Goal: Task Accomplishment & Management: Manage account settings

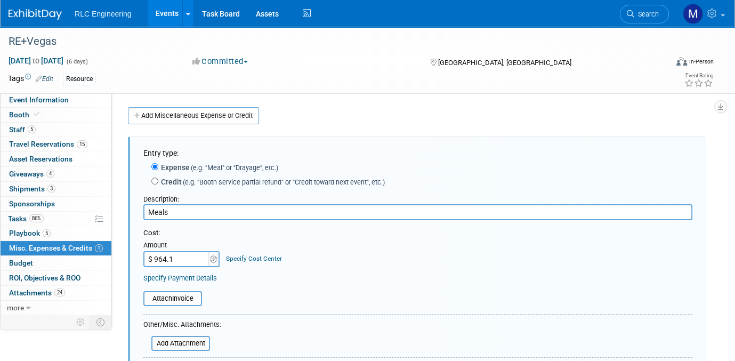
type input "$ 964.19"
click at [361, 263] on div "Cost: Amount $ 964.19 Specify Cost Center Cost Center -- Not Specified --" at bounding box center [417, 247] width 549 height 39
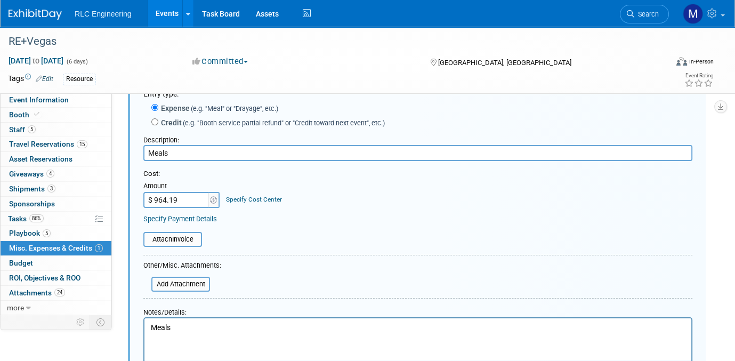
scroll to position [160, 0]
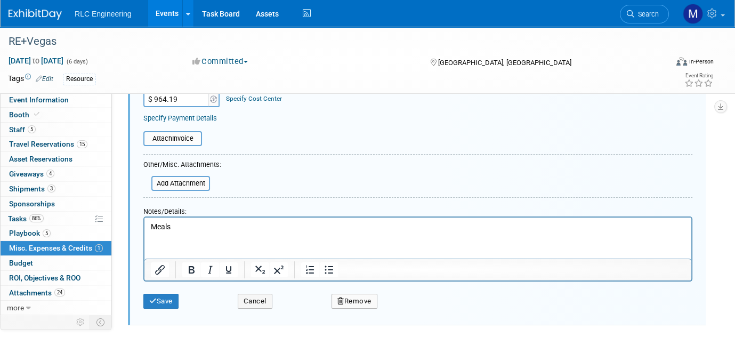
click at [177, 226] on p "Meals" at bounding box center [418, 227] width 535 height 11
click at [157, 303] on button "Save" at bounding box center [160, 301] width 35 height 15
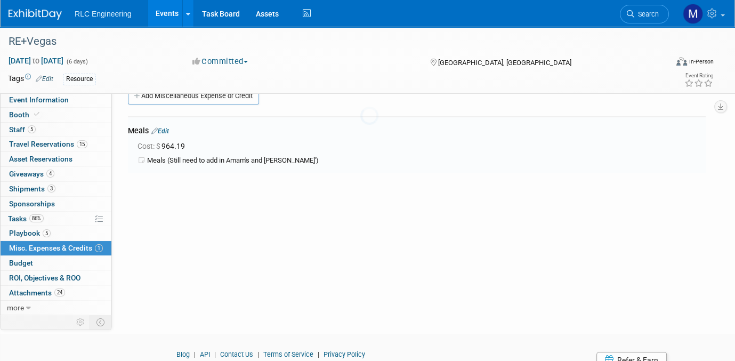
scroll to position [15, 0]
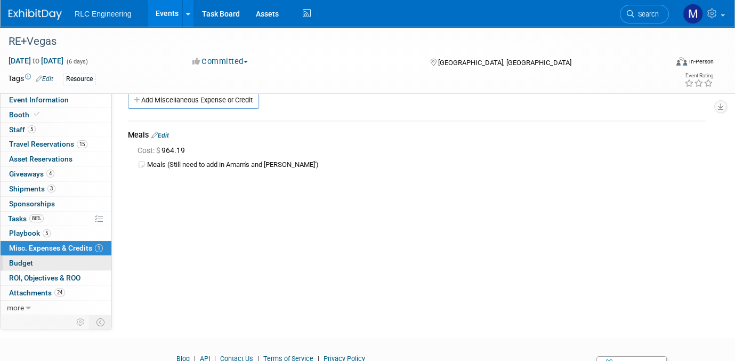
click at [44, 261] on link "Budget" at bounding box center [56, 263] width 111 height 14
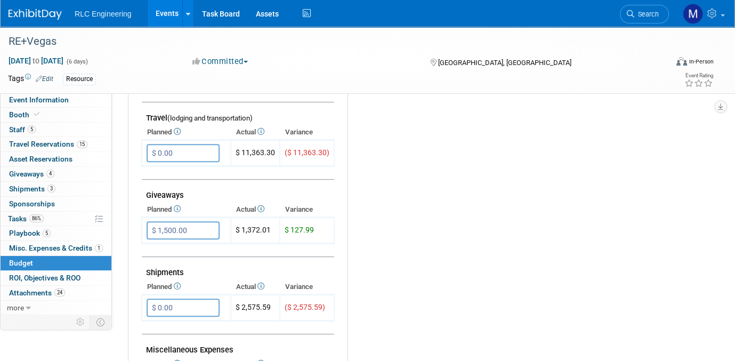
scroll to position [426, 0]
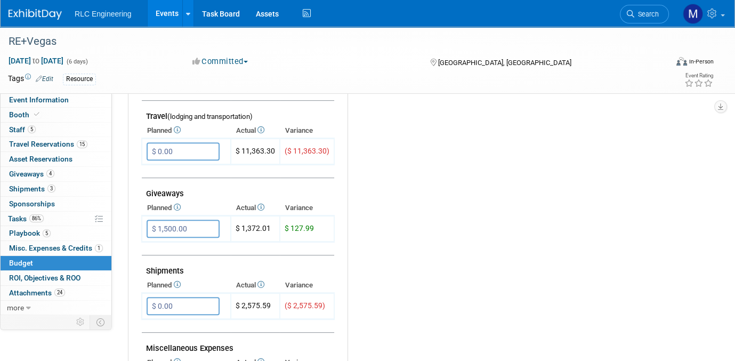
click at [383, 337] on div "Budget Notes: Edit X" at bounding box center [522, 149] width 349 height 553
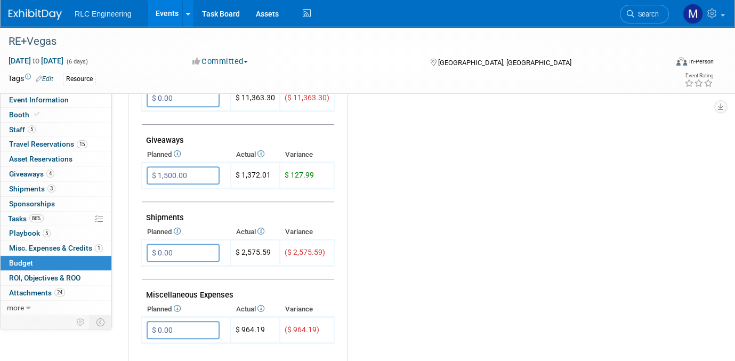
scroll to position [533, 0]
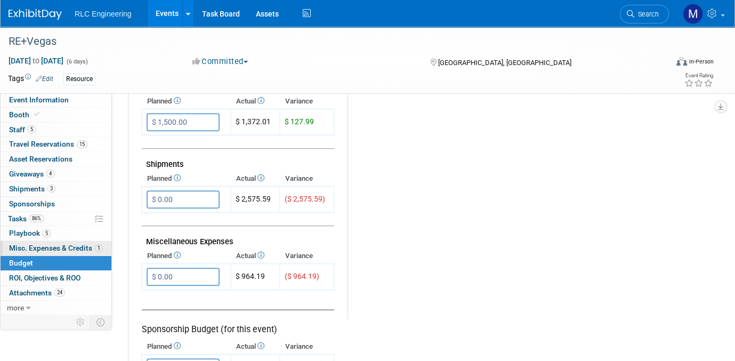
click at [60, 245] on span "Misc. Expenses & Credits 1" at bounding box center [56, 248] width 94 height 9
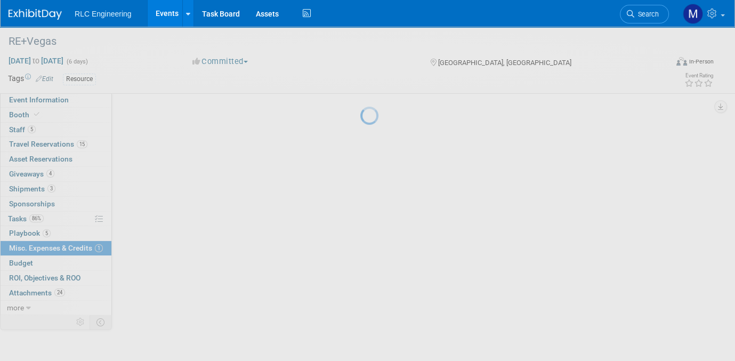
scroll to position [0, 0]
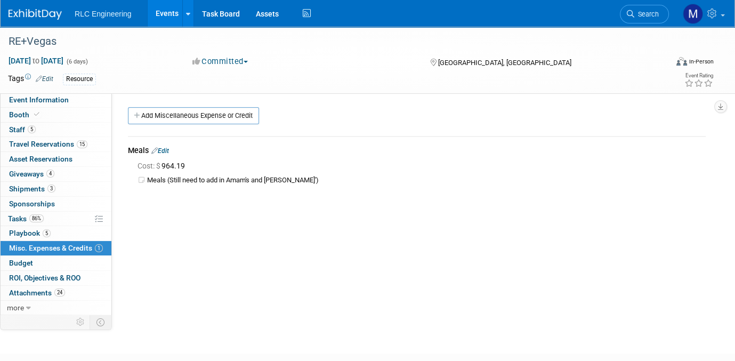
click at [164, 150] on link "Edit" at bounding box center [160, 150] width 18 height 7
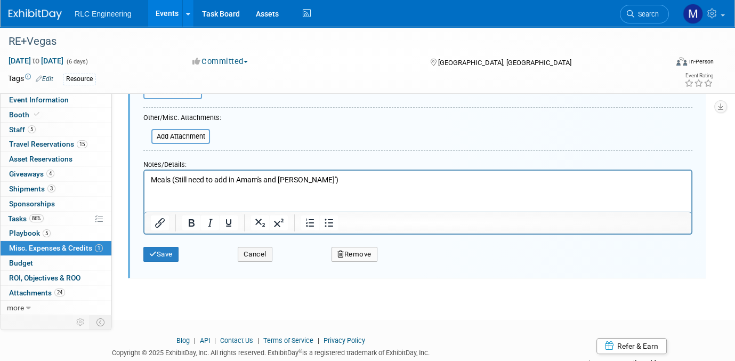
scroll to position [184, 0]
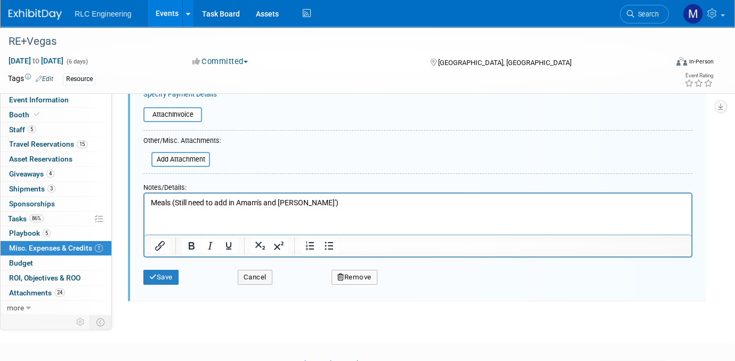
click at [670, 315] on div "RE+Vegas Sep 7, 2025 to Sep 12, 2025 (6 days) Sep 7, 2025 to Sep 12, 2025 Commi…" at bounding box center [367, 83] width 735 height 481
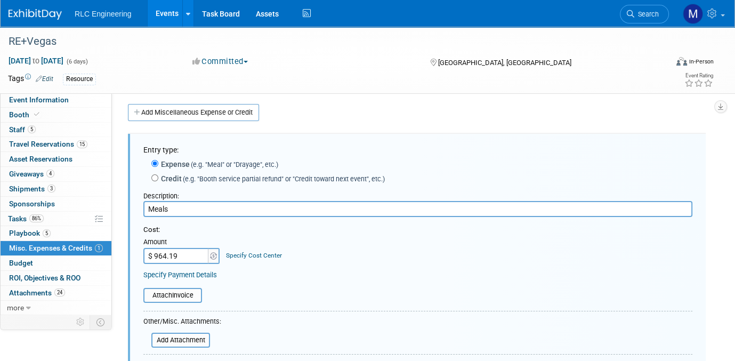
scroll to position [0, 0]
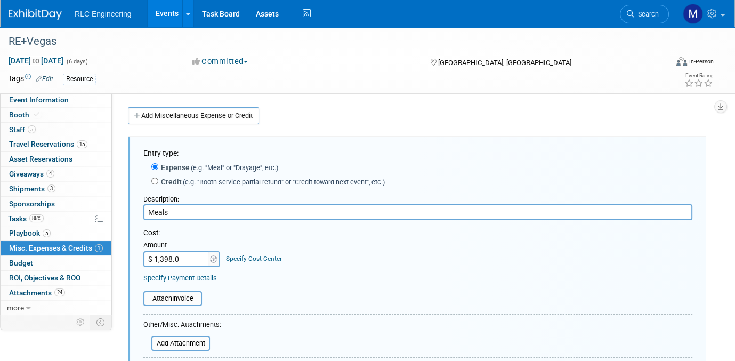
type input "$ 1,398.08"
click at [299, 280] on div "Attach Invoice" at bounding box center [417, 293] width 549 height 26
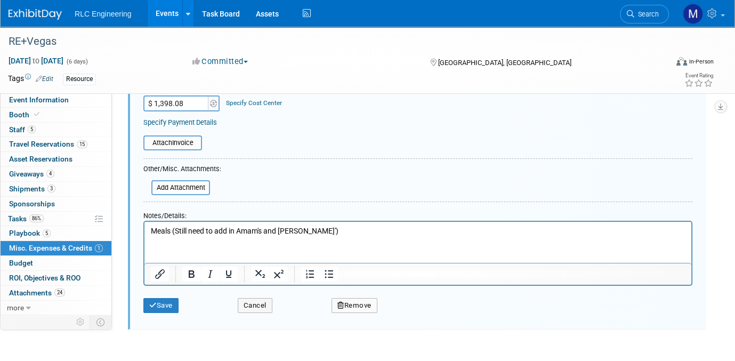
scroll to position [160, 0]
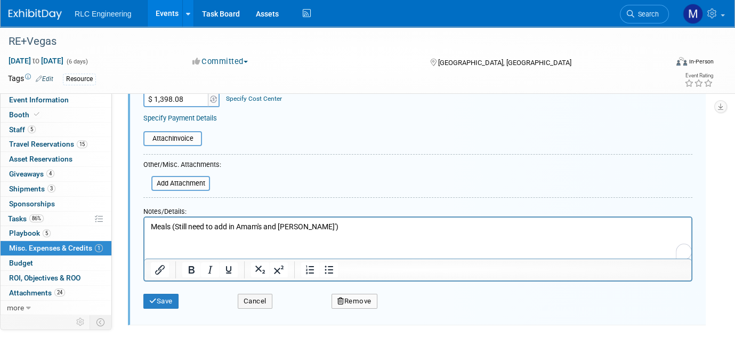
click at [313, 229] on p "Meals (Still need to add in Amam's and Justins')" at bounding box center [418, 227] width 535 height 11
drag, startPoint x: 278, startPoint y: 224, endPoint x: 239, endPoint y: 225, distance: 38.9
click at [239, 225] on p "Meals (Still need to add in Amam's and Justins')" at bounding box center [418, 227] width 535 height 11
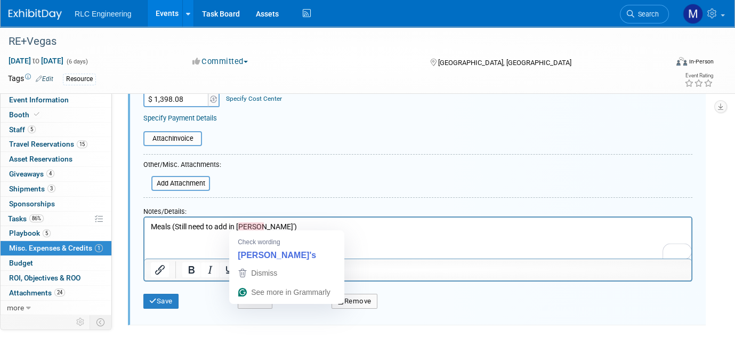
click at [263, 226] on p "Meals (Still need to add in Justins')" at bounding box center [418, 227] width 535 height 11
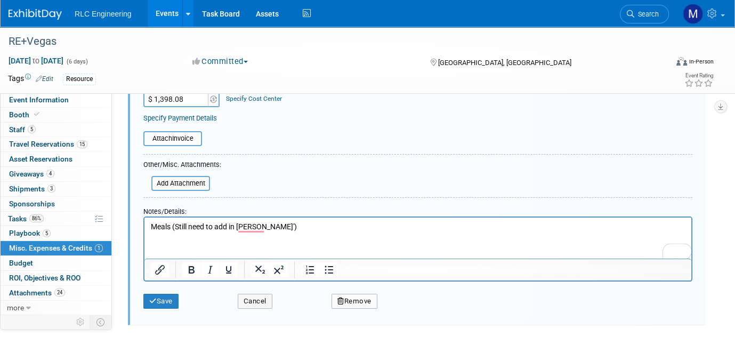
click at [254, 232] on html "Meals (Still need to add in Justins')" at bounding box center [417, 225] width 547 height 15
click at [253, 232] on html "Meals (Still need to add in Justins')" at bounding box center [417, 225] width 547 height 15
click at [279, 228] on p "Meals (Still need to add in Justins')" at bounding box center [418, 227] width 535 height 11
click at [300, 141] on table "Attach Invoice" at bounding box center [417, 138] width 549 height 15
drag, startPoint x: 313, startPoint y: 514, endPoint x: 192, endPoint y: 239, distance: 300.3
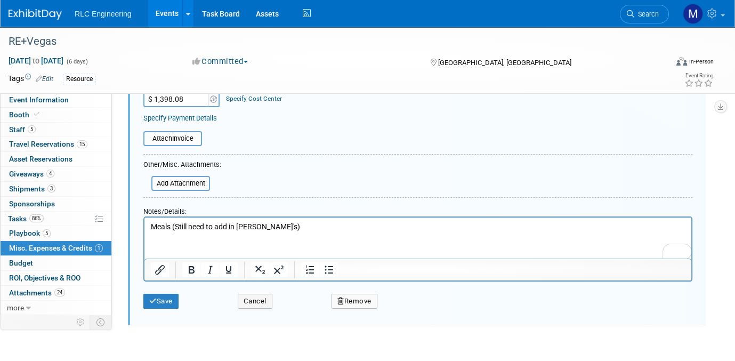
click at [173, 232] on html "Meals (Still need to add in Justin's)" at bounding box center [417, 225] width 547 height 15
click at [174, 300] on button "Save" at bounding box center [160, 301] width 35 height 15
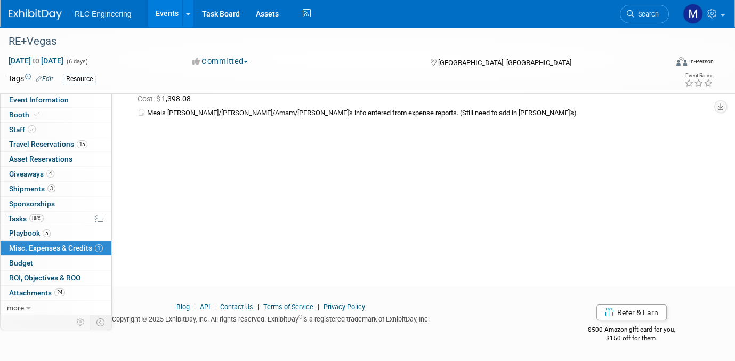
scroll to position [0, 0]
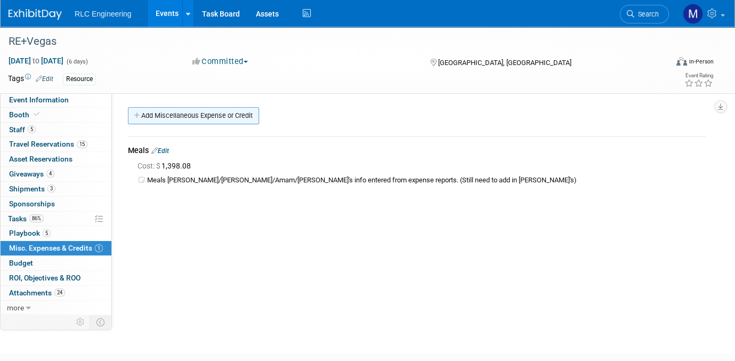
click at [136, 114] on icon at bounding box center [137, 115] width 7 height 7
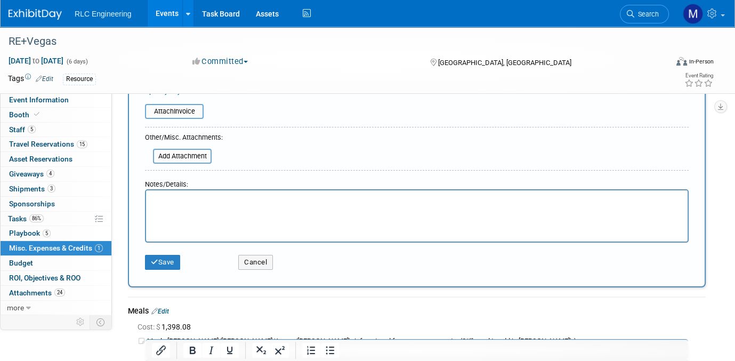
scroll to position [296, 0]
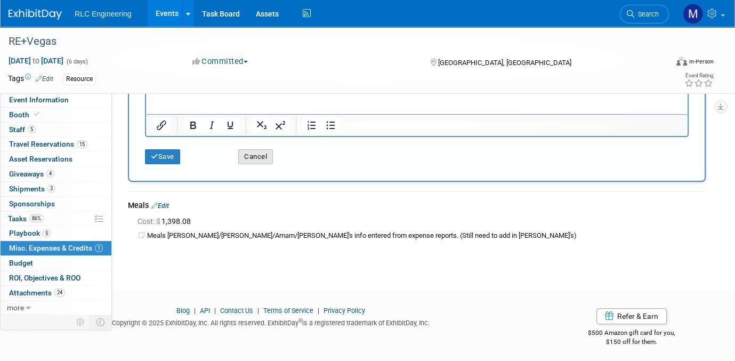
click at [267, 154] on button "Cancel" at bounding box center [255, 156] width 35 height 15
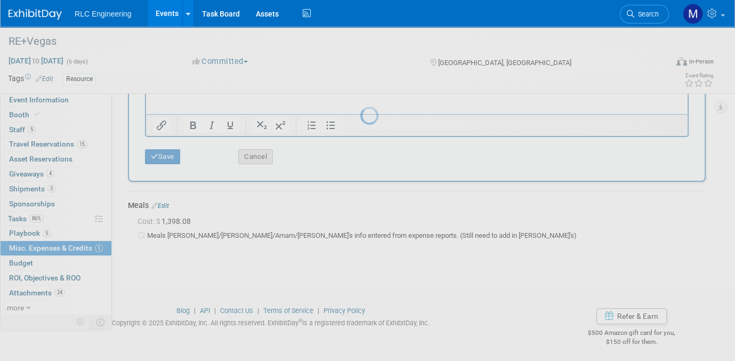
scroll to position [0, 0]
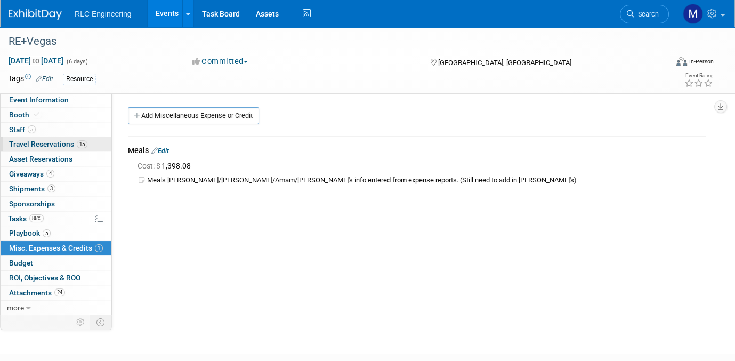
click at [61, 144] on span "Travel Reservations 15" at bounding box center [48, 144] width 78 height 9
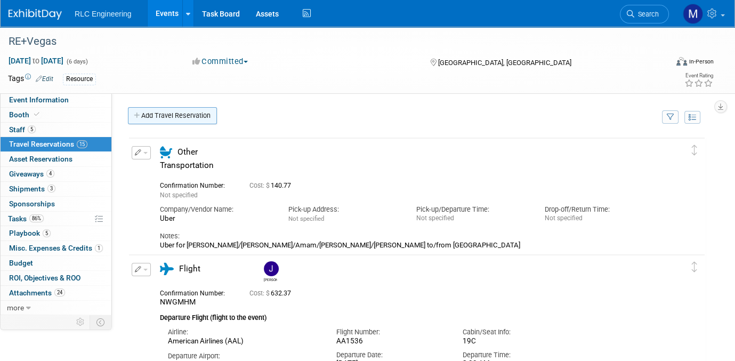
click at [136, 115] on icon at bounding box center [137, 115] width 7 height 7
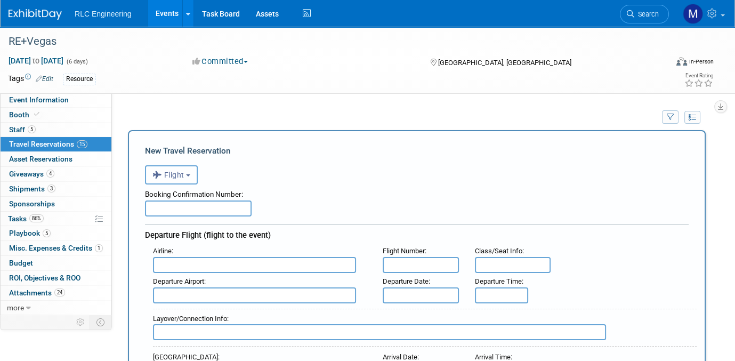
click at [190, 174] on b "button" at bounding box center [188, 175] width 4 height 2
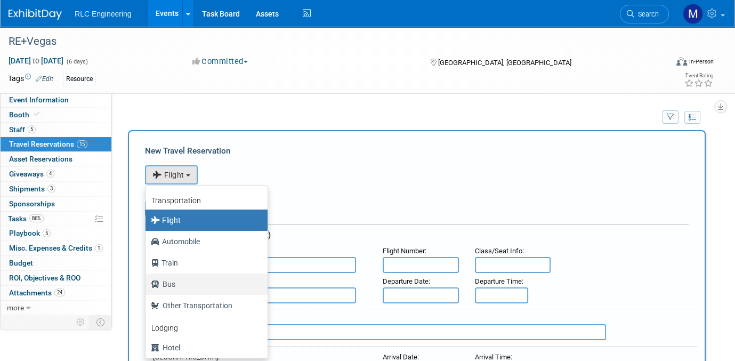
click at [184, 280] on label "Bus" at bounding box center [204, 284] width 106 height 17
click at [147, 280] on input "Bus" at bounding box center [143, 282] width 7 height 7
select select "3"
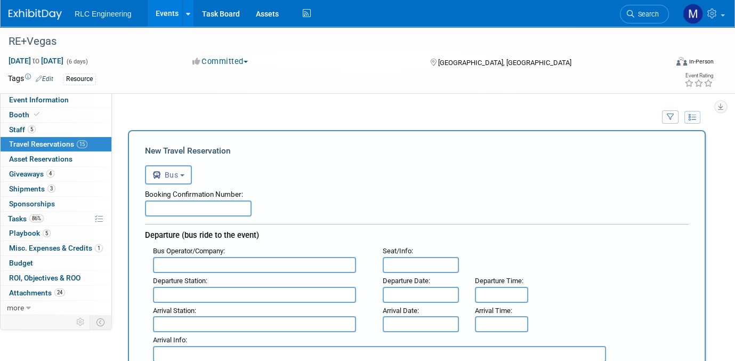
click at [174, 289] on input "text" at bounding box center [254, 295] width 203 height 16
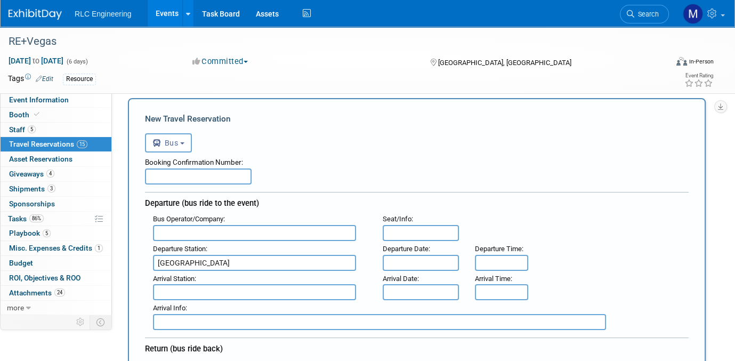
scroll to position [53, 0]
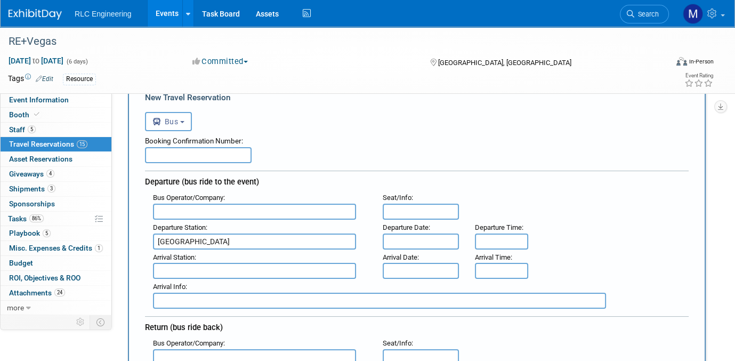
type input "[GEOGRAPHIC_DATA]"
click at [171, 271] on input "text" at bounding box center [254, 271] width 203 height 16
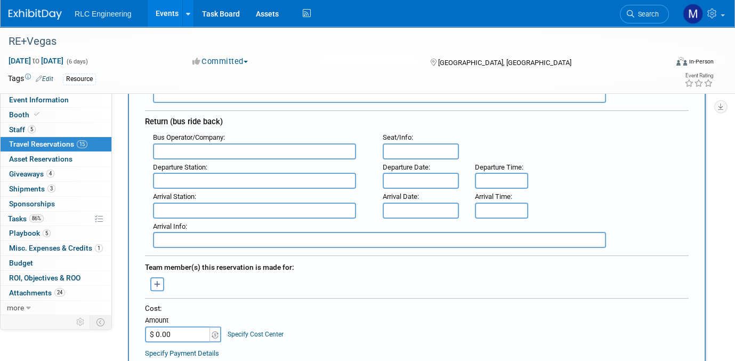
scroll to position [267, 0]
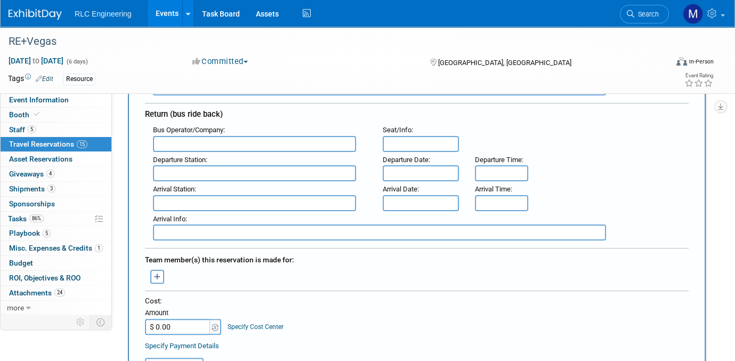
type input "[GEOGRAPHIC_DATA]"
click at [171, 167] on input "text" at bounding box center [254, 173] width 203 height 16
type input "[GEOGRAPHIC_DATA]"
click at [172, 195] on input "text" at bounding box center [254, 203] width 203 height 16
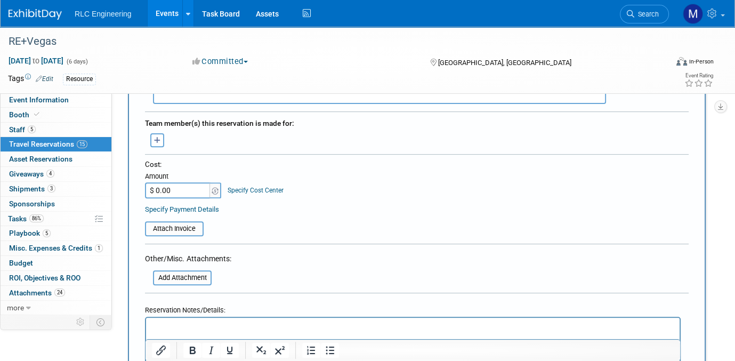
scroll to position [426, 0]
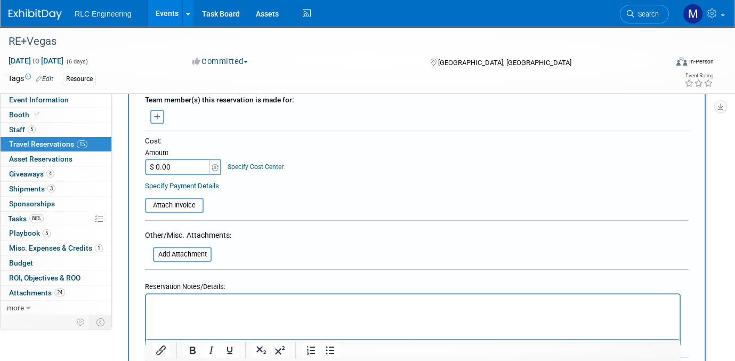
type input "[GEOGRAPHIC_DATA]"
click at [165, 304] on p "Rich Text Area. Press ALT-0 for help." at bounding box center [412, 303] width 521 height 11
click at [179, 160] on input "$ 0.00" at bounding box center [178, 167] width 67 height 16
type input "$ 100.00"
drag, startPoint x: 329, startPoint y: 307, endPoint x: 284, endPoint y: 307, distance: 45.3
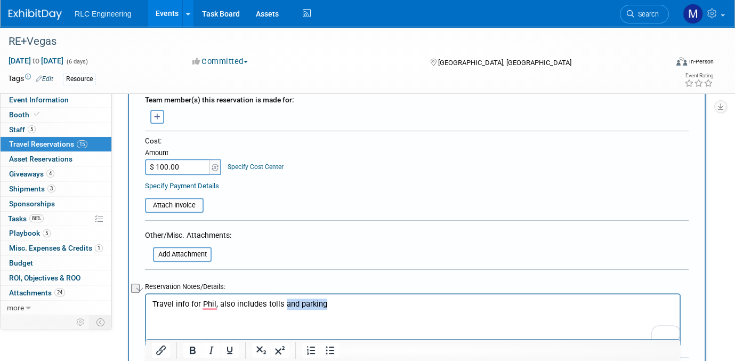
click at [284, 307] on p "Travel info for Phil, also includes tolls and parking" at bounding box center [412, 303] width 521 height 11
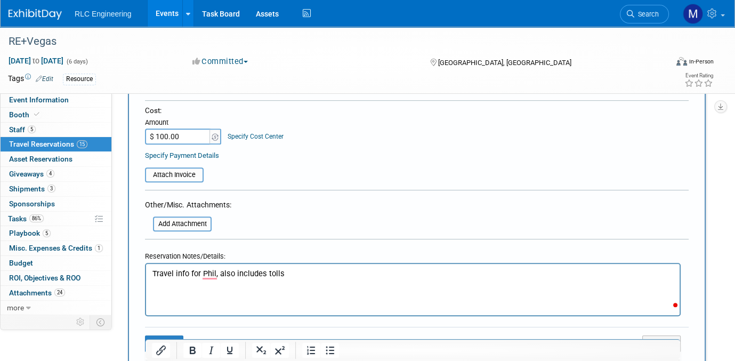
scroll to position [480, 0]
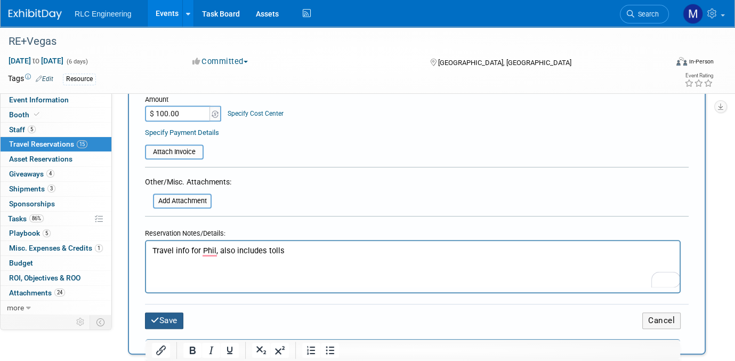
click at [166, 312] on button "Save" at bounding box center [164, 320] width 38 height 17
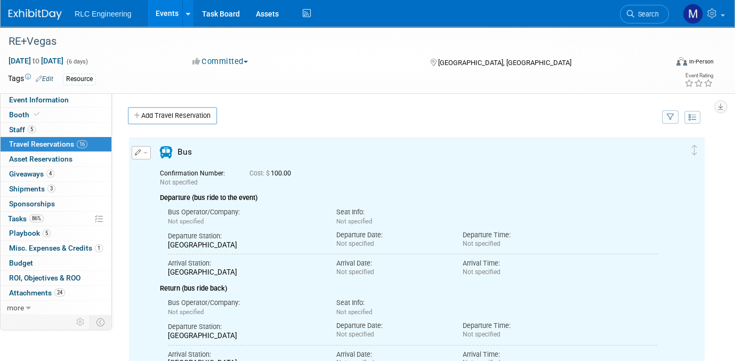
scroll to position [0, 0]
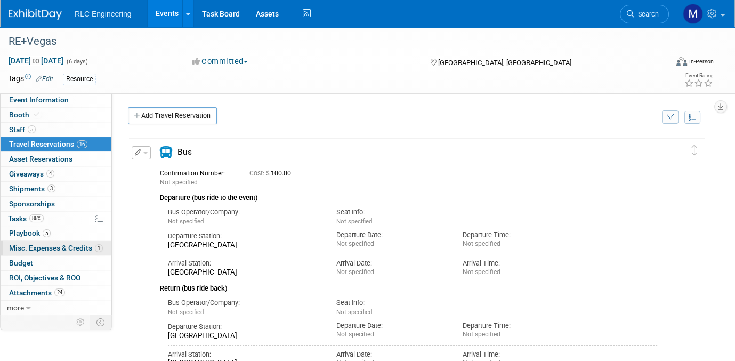
click at [52, 247] on span "Misc. Expenses & Credits 1" at bounding box center [56, 248] width 94 height 9
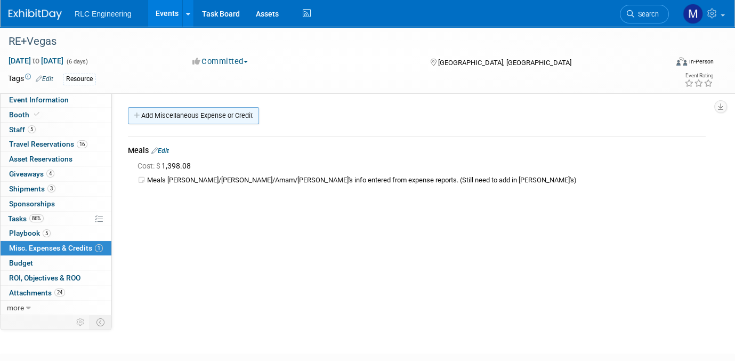
click at [136, 116] on icon at bounding box center [137, 115] width 7 height 7
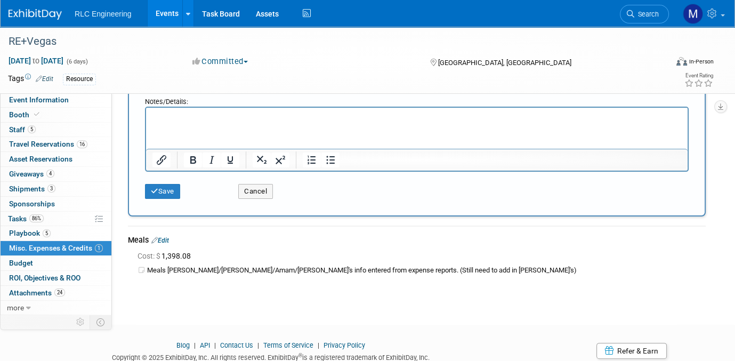
scroll to position [267, 0]
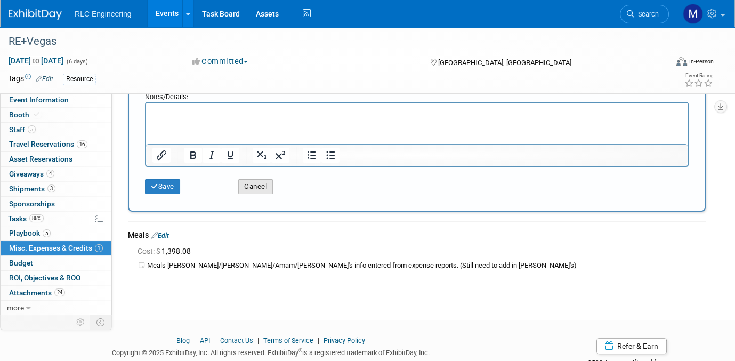
click at [253, 182] on button "Cancel" at bounding box center [255, 186] width 35 height 15
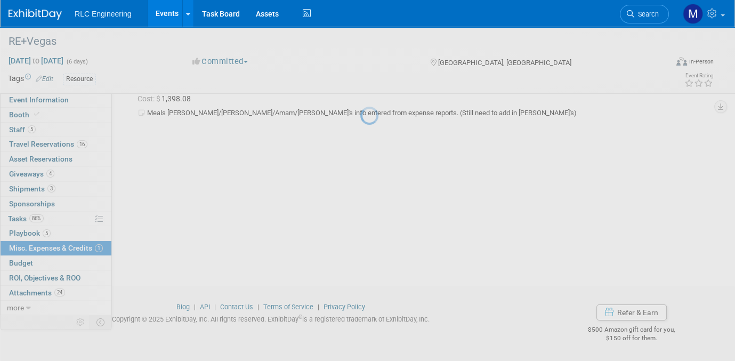
scroll to position [0, 0]
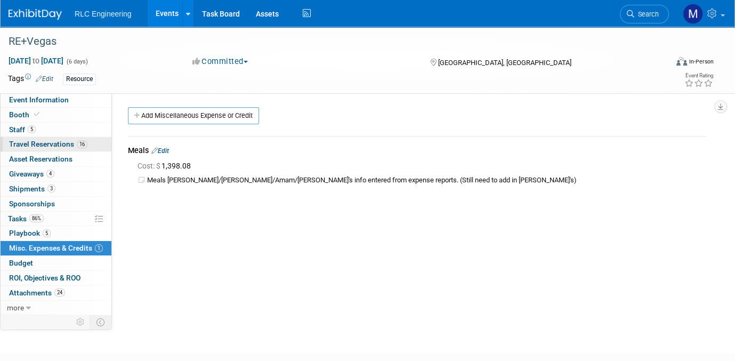
click at [64, 146] on span "Travel Reservations 16" at bounding box center [48, 144] width 78 height 9
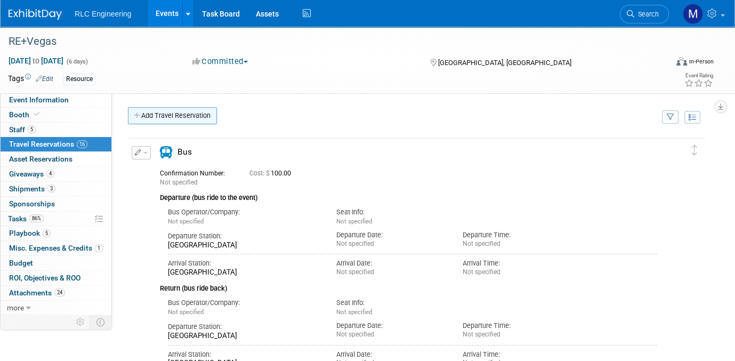
click at [136, 115] on icon at bounding box center [137, 115] width 7 height 7
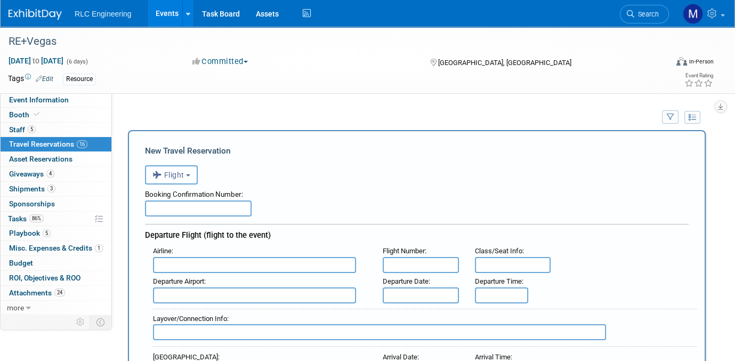
click at [189, 172] on button "Flight" at bounding box center [171, 174] width 53 height 19
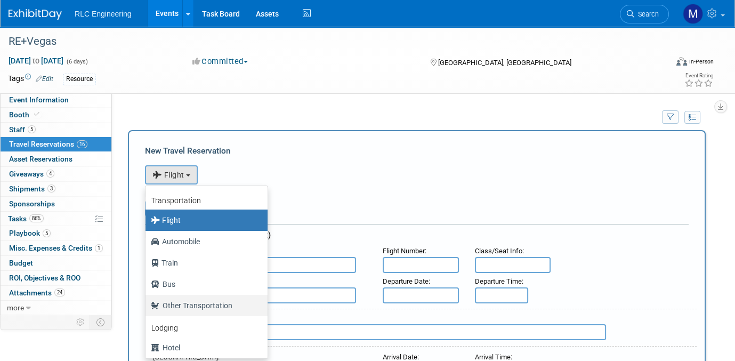
click at [210, 304] on label "Other Transportation" at bounding box center [204, 305] width 106 height 17
click at [147, 304] on input "Other Transportation" at bounding box center [143, 304] width 7 height 7
select select "5"
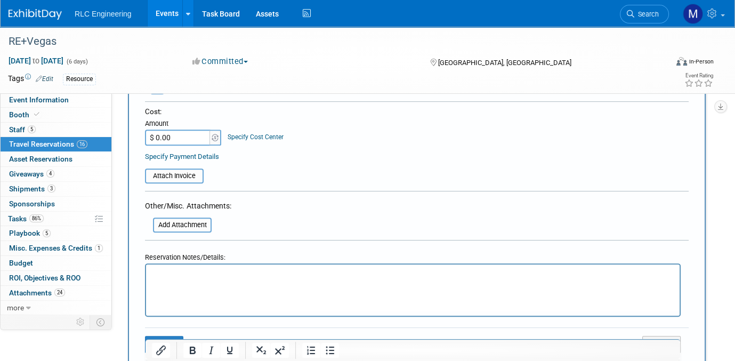
scroll to position [480, 0]
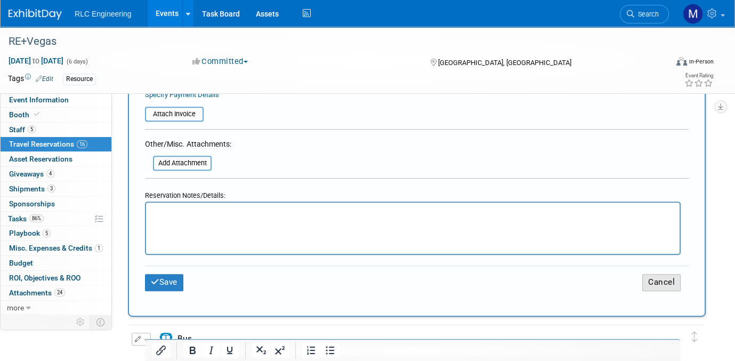
click at [659, 274] on button "Cancel" at bounding box center [661, 282] width 38 height 17
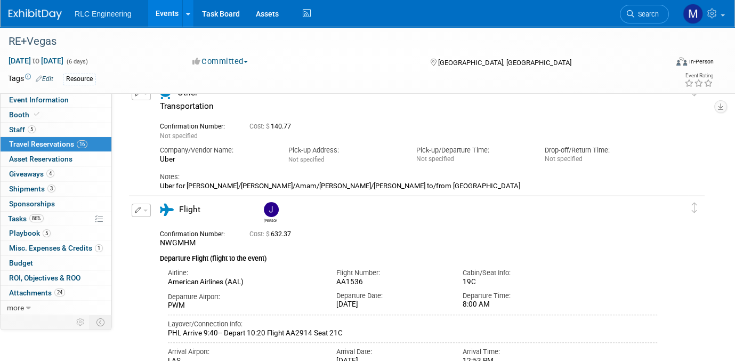
scroll to position [160, 0]
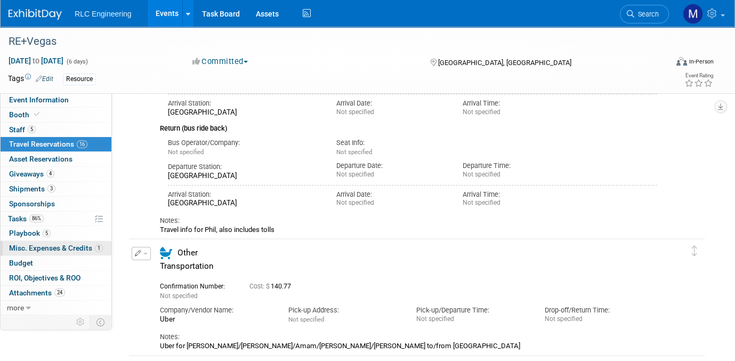
click at [41, 250] on span "Misc. Expenses & Credits 1" at bounding box center [56, 248] width 94 height 9
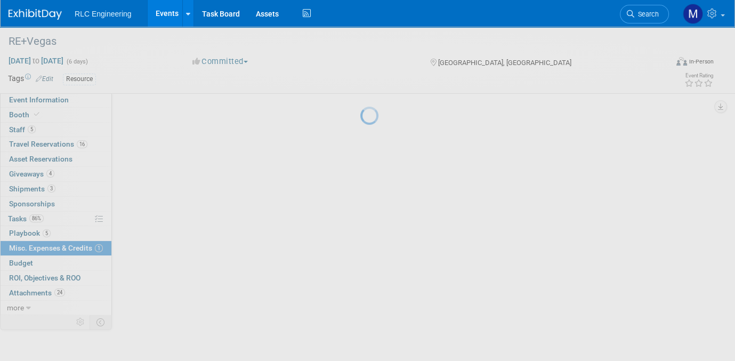
scroll to position [0, 0]
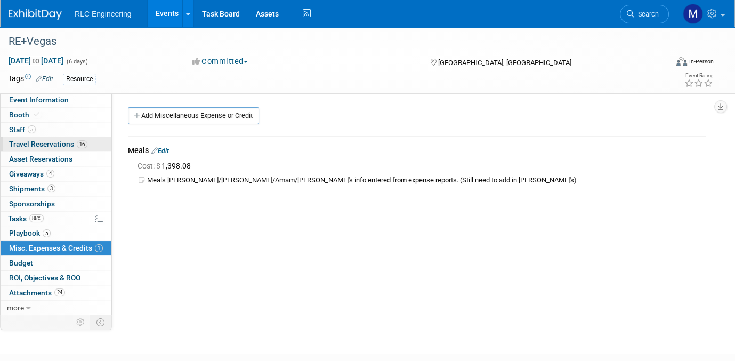
click at [90, 145] on link "16 Travel Reservations 16" at bounding box center [56, 144] width 111 height 14
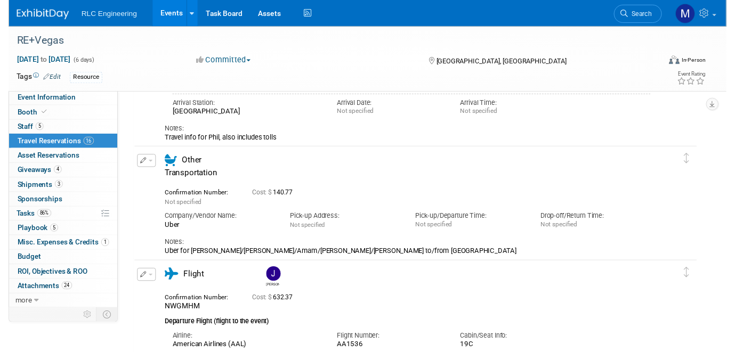
scroll to position [267, 0]
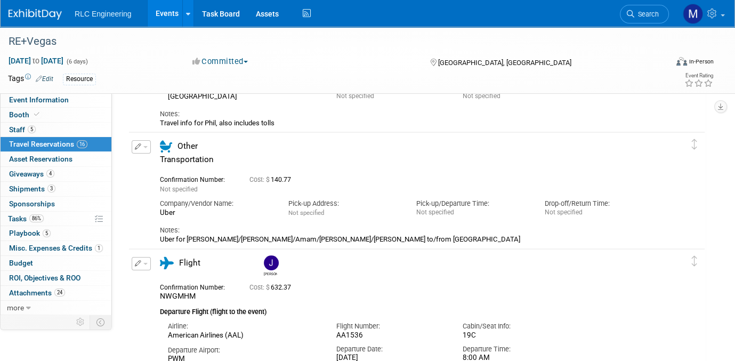
click at [143, 146] on span "button" at bounding box center [145, 147] width 4 height 2
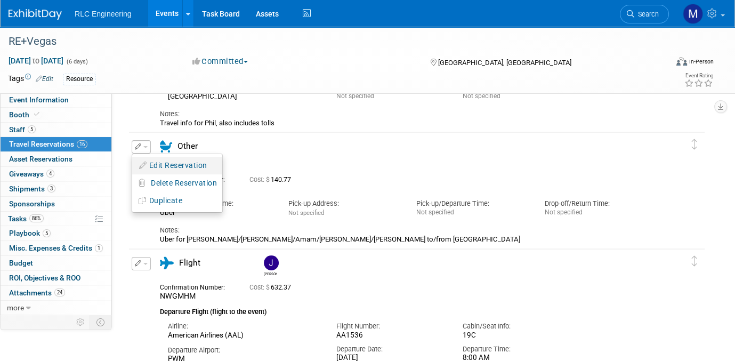
click at [172, 165] on button "Edit Reservation" at bounding box center [177, 165] width 90 height 15
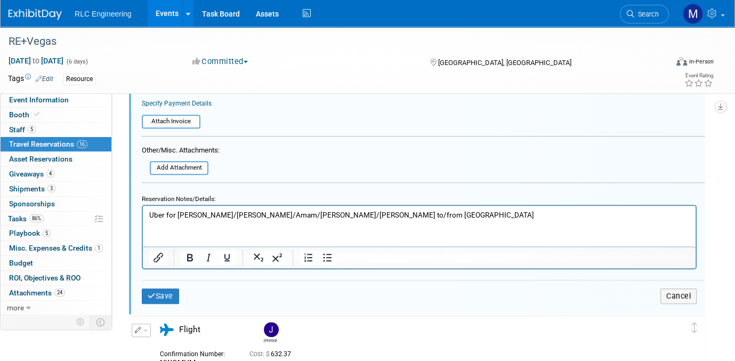
scroll to position [704, 0]
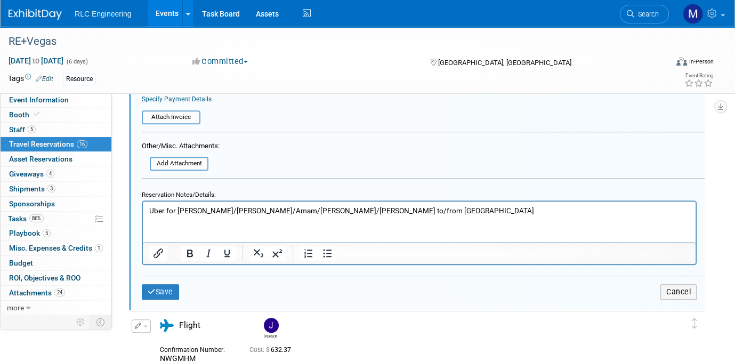
click at [382, 211] on p "Uber for [PERSON_NAME]/[PERSON_NAME]/Amam/[PERSON_NAME]/[PERSON_NAME] to/from […" at bounding box center [419, 210] width 541 height 10
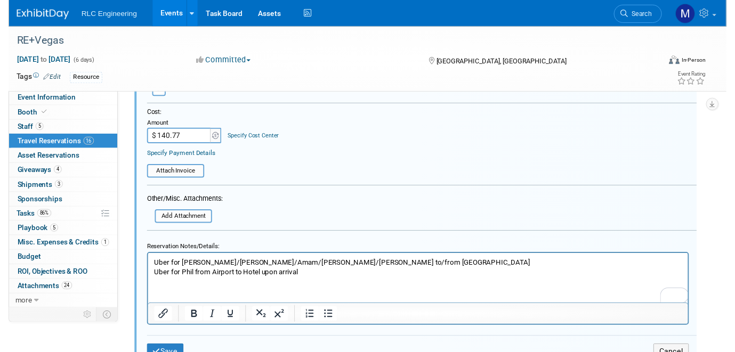
scroll to position [544, 0]
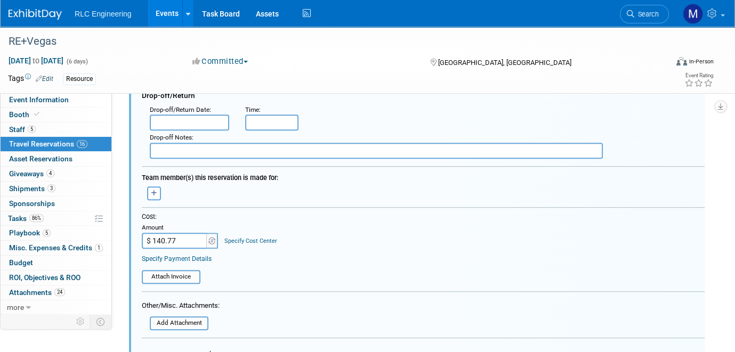
click at [182, 236] on input "$ 140.77" at bounding box center [175, 241] width 67 height 16
type input "$ 181.50"
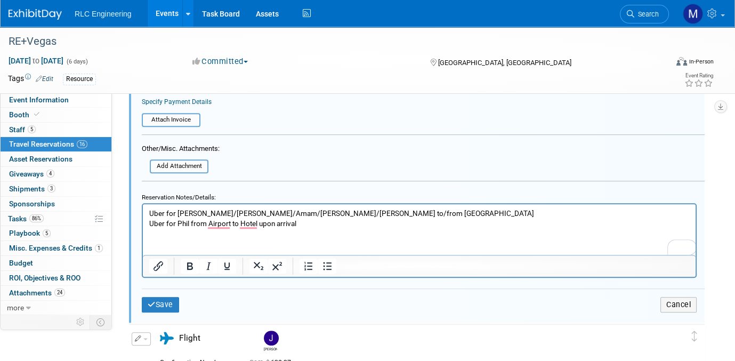
scroll to position [704, 0]
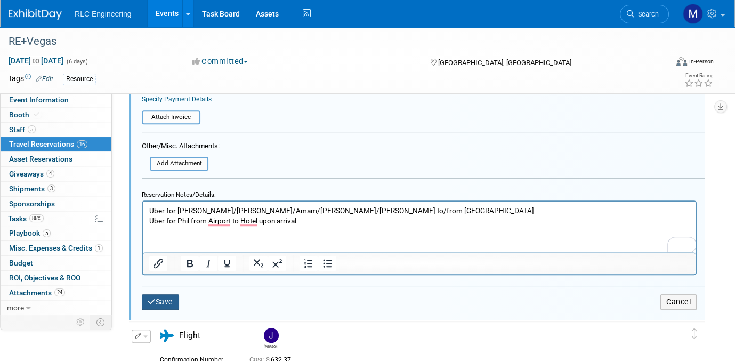
click at [164, 297] on button "Save" at bounding box center [160, 301] width 37 height 15
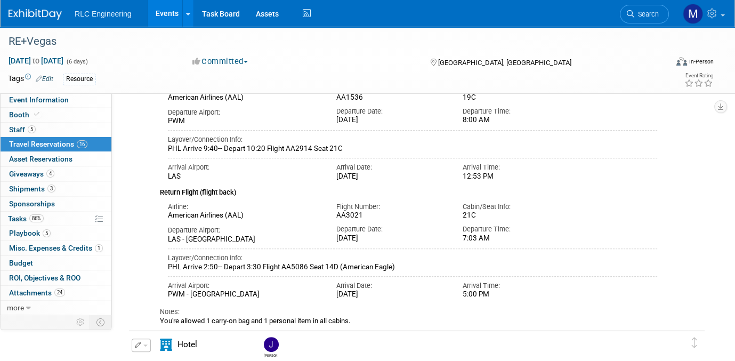
scroll to position [598, 0]
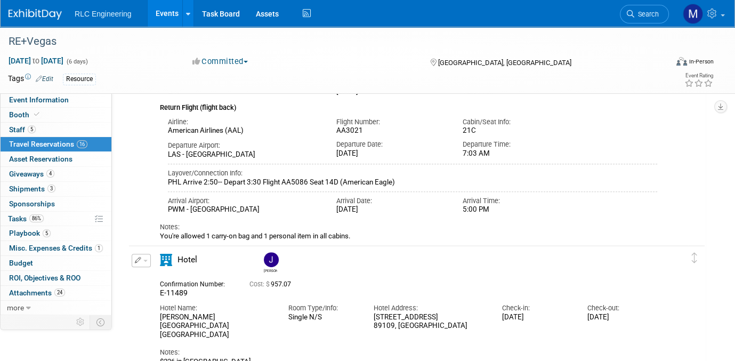
click at [447, 348] on div "Notes:" at bounding box center [408, 353] width 497 height 10
click at [65, 175] on link "4 Giveaways 4" at bounding box center [56, 174] width 111 height 14
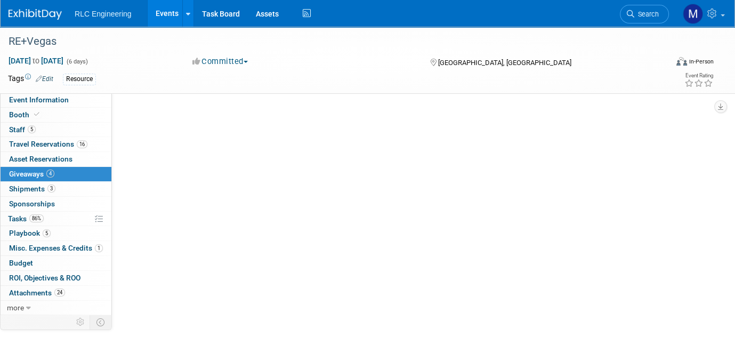
scroll to position [0, 0]
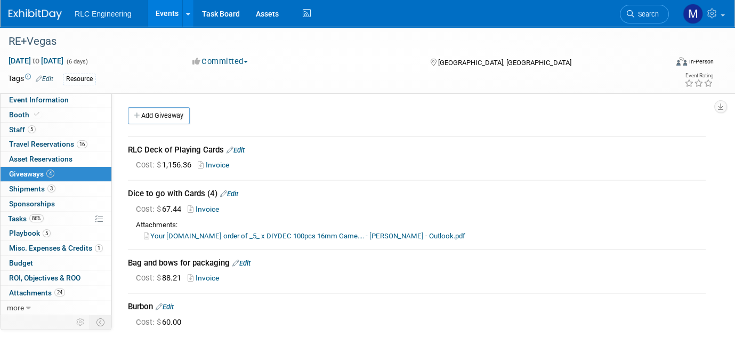
click at [171, 306] on link "Edit" at bounding box center [165, 307] width 18 height 8
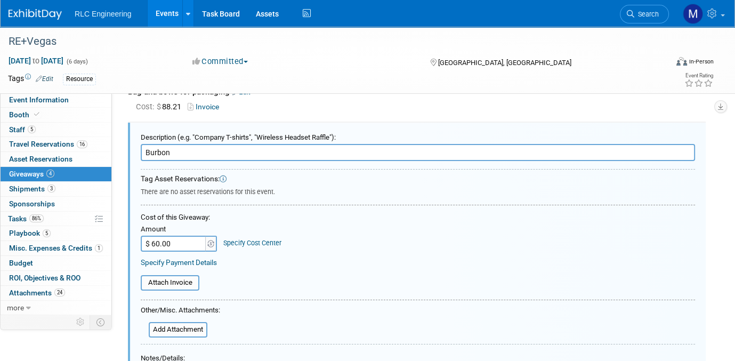
click at [185, 244] on input "$ 60.00" at bounding box center [174, 244] width 67 height 16
type input "$ 79.31"
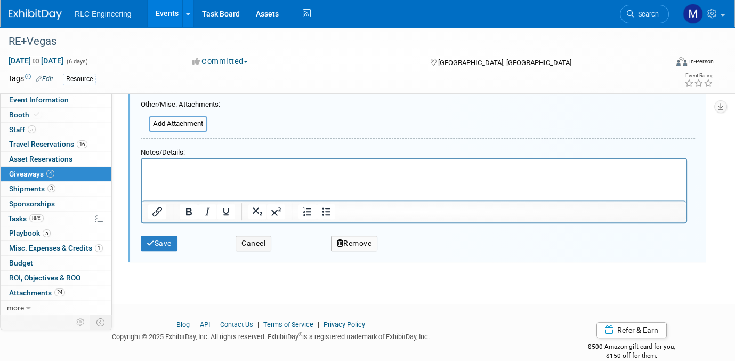
scroll to position [377, 0]
click at [168, 239] on button "Save" at bounding box center [159, 242] width 37 height 15
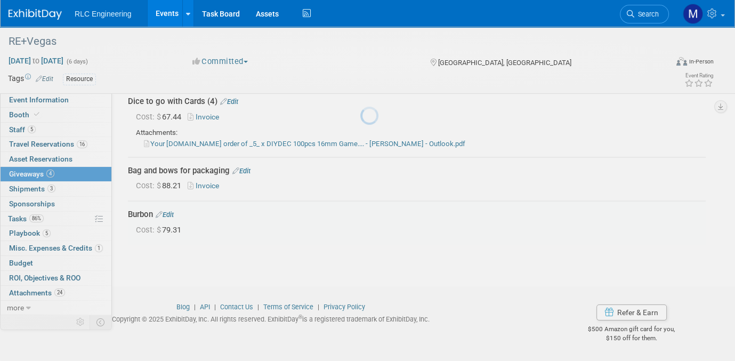
scroll to position [91, 0]
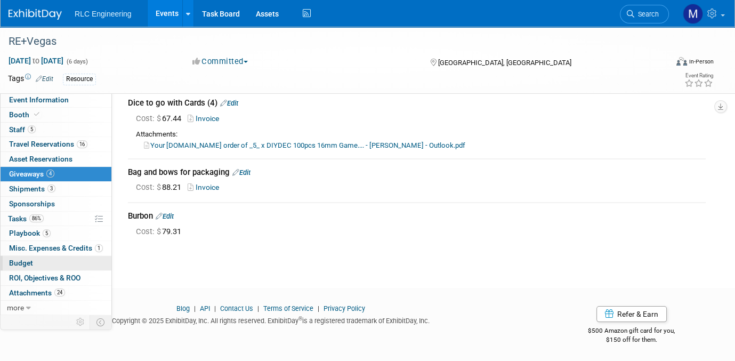
click at [44, 260] on link "Budget" at bounding box center [56, 263] width 111 height 14
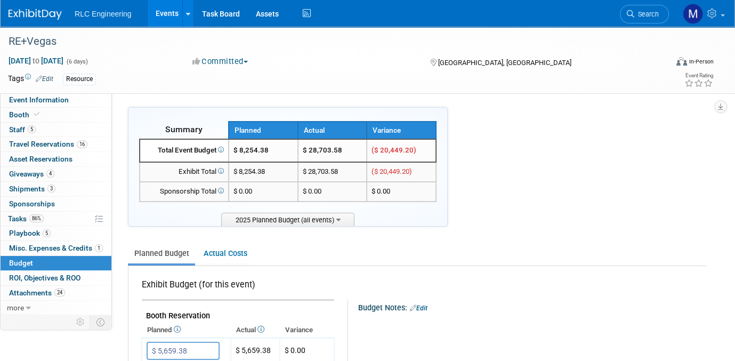
click at [661, 312] on div "X" at bounding box center [530, 329] width 333 height 35
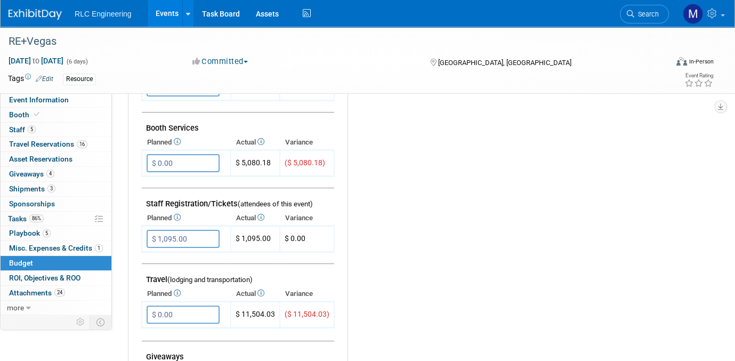
scroll to position [267, 0]
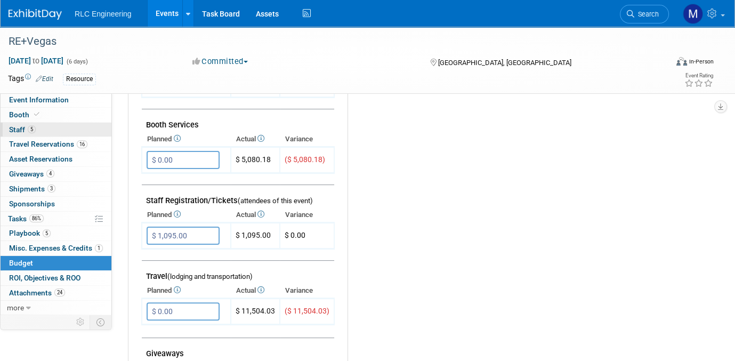
click at [47, 129] on link "5 Staff 5" at bounding box center [56, 130] width 111 height 14
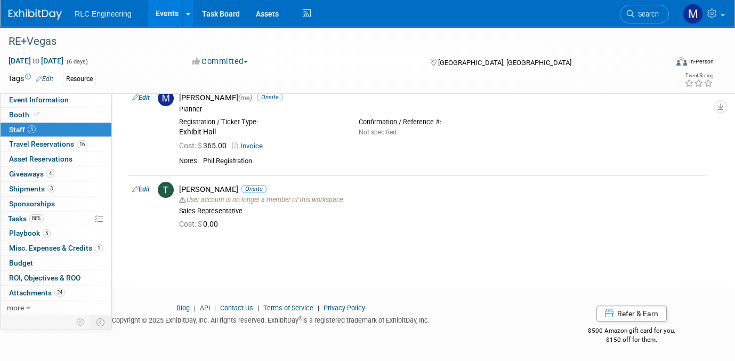
scroll to position [97, 0]
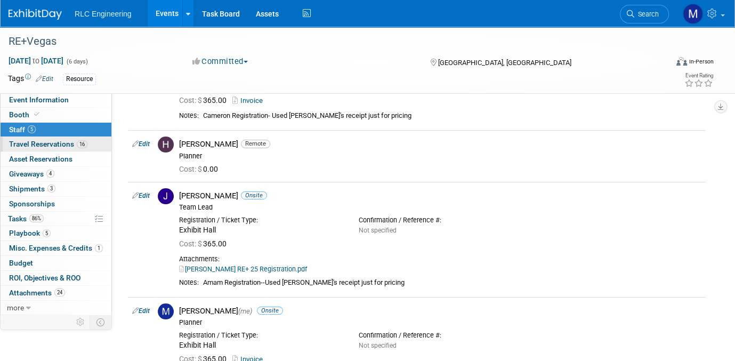
click at [52, 144] on span "Travel Reservations 16" at bounding box center [48, 144] width 78 height 9
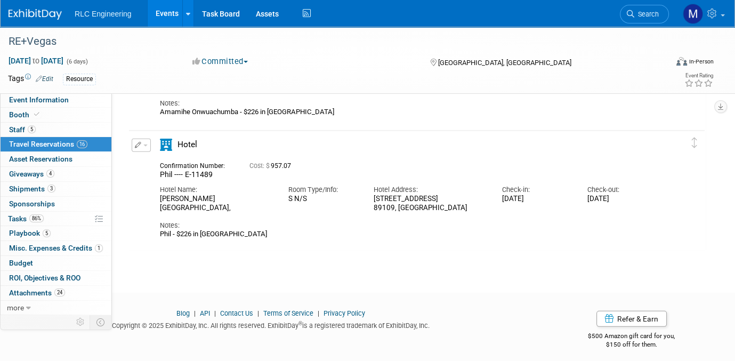
scroll to position [3397, 0]
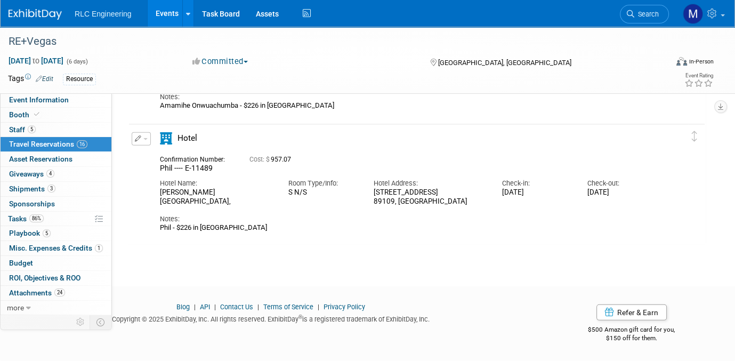
click at [145, 138] on span "button" at bounding box center [145, 139] width 4 height 2
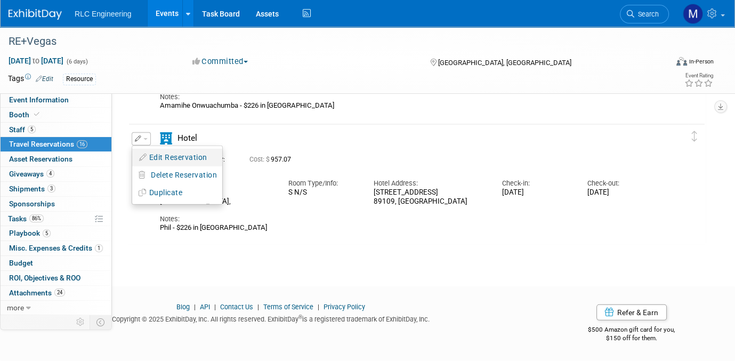
click at [150, 155] on button "Edit Reservation" at bounding box center [177, 157] width 90 height 15
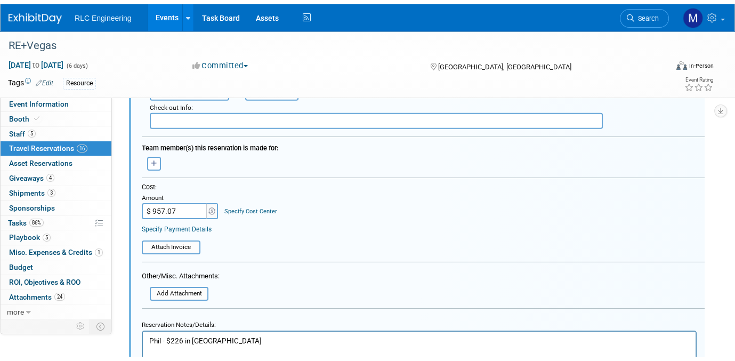
scroll to position [3774, 0]
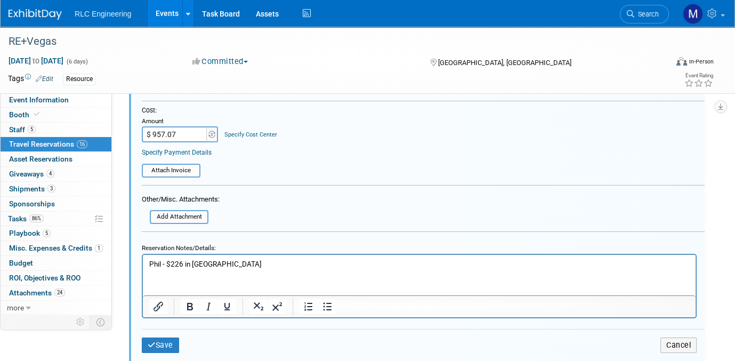
click at [196, 348] on div "Save Cancel" at bounding box center [423, 345] width 563 height 32
drag, startPoint x: 183, startPoint y: 264, endPoint x: 172, endPoint y: 264, distance: 11.2
click at [172, 264] on p "Phil - $226 in Hotel Resort Fees" at bounding box center [419, 264] width 541 height 10
click at [185, 130] on input "$ 957.07" at bounding box center [175, 134] width 67 height 16
type input "$ 1,069.44"
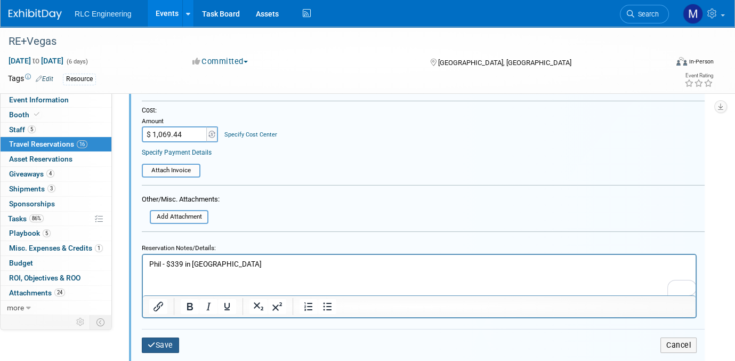
click at [164, 337] on button "Save" at bounding box center [160, 344] width 37 height 15
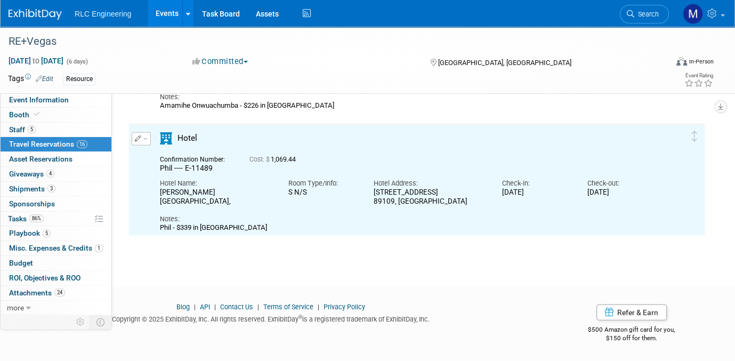
scroll to position [0, 0]
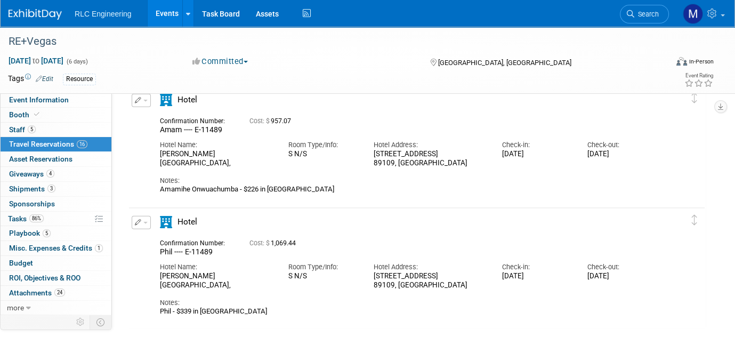
scroll to position [3291, 0]
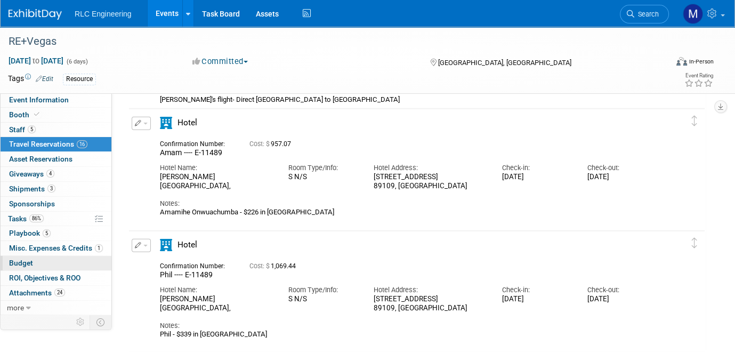
click at [34, 260] on link "Budget" at bounding box center [56, 263] width 111 height 14
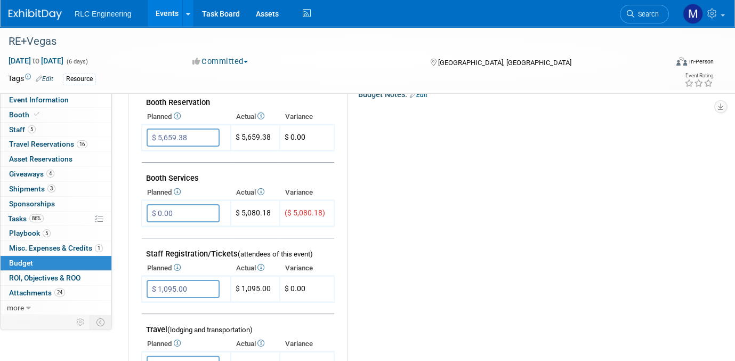
scroll to position [320, 0]
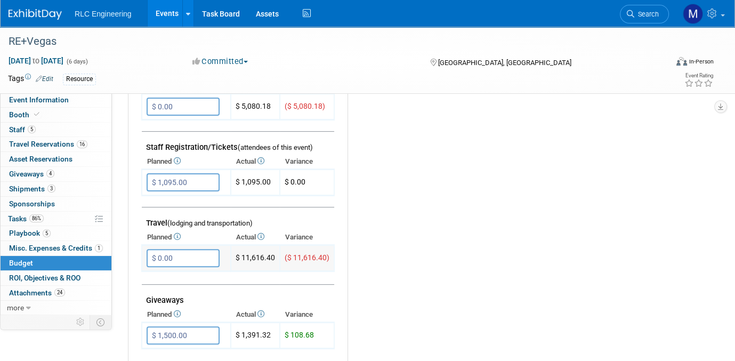
click at [183, 251] on input "$ 0.00" at bounding box center [183, 258] width 73 height 18
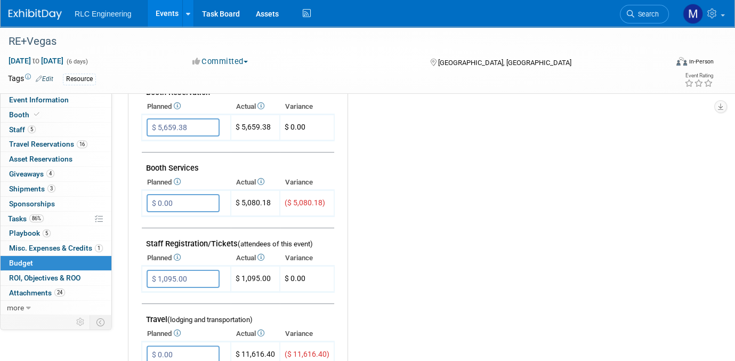
scroll to position [213, 0]
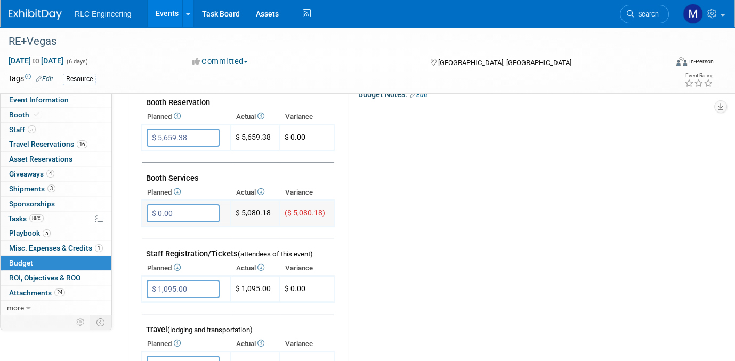
click at [166, 210] on input "$ 0.00" at bounding box center [183, 213] width 73 height 18
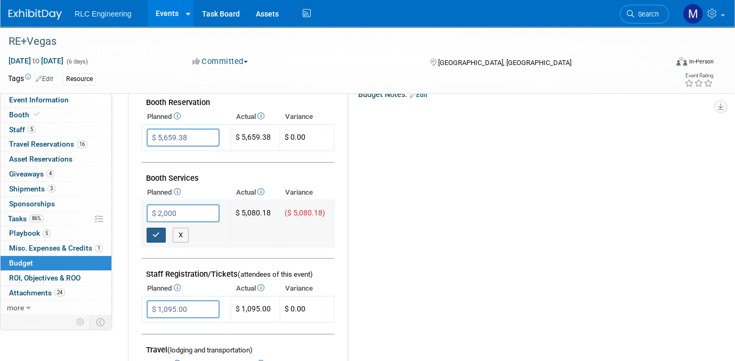
type input "$ 2,000.00"
click at [153, 234] on button "button" at bounding box center [156, 235] width 19 height 15
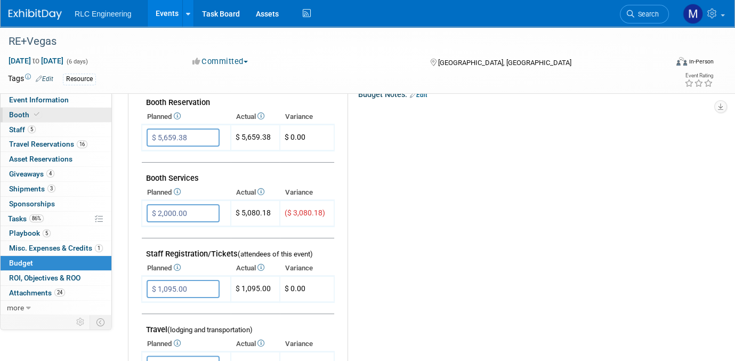
click at [49, 114] on link "Booth" at bounding box center [56, 115] width 111 height 14
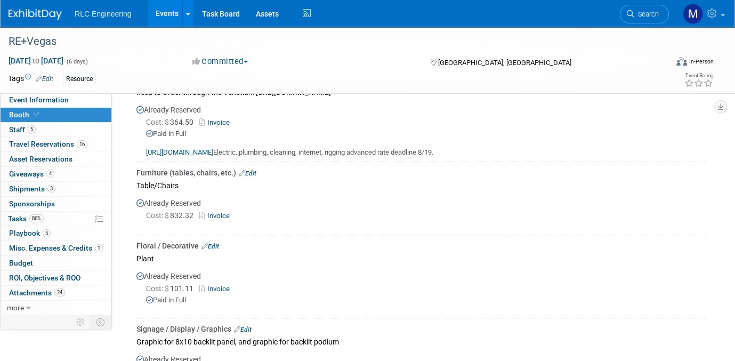
scroll to position [576, 0]
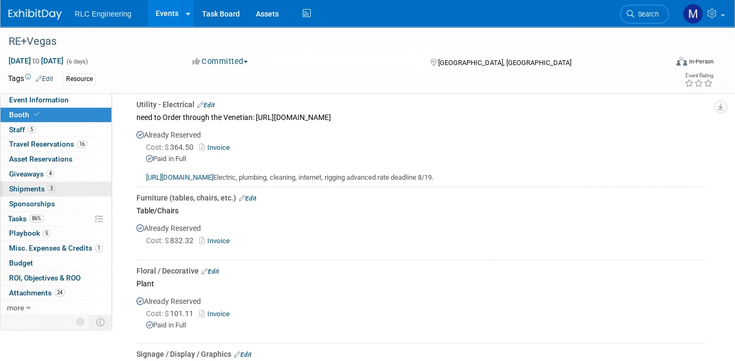
click at [61, 188] on link "3 Shipments 3" at bounding box center [56, 189] width 111 height 14
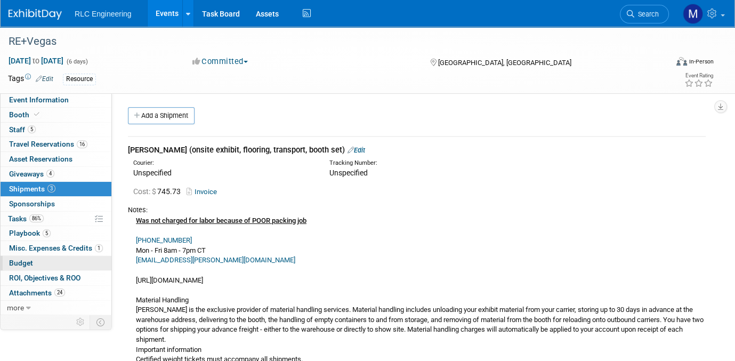
click at [58, 263] on link "Budget" at bounding box center [56, 263] width 111 height 14
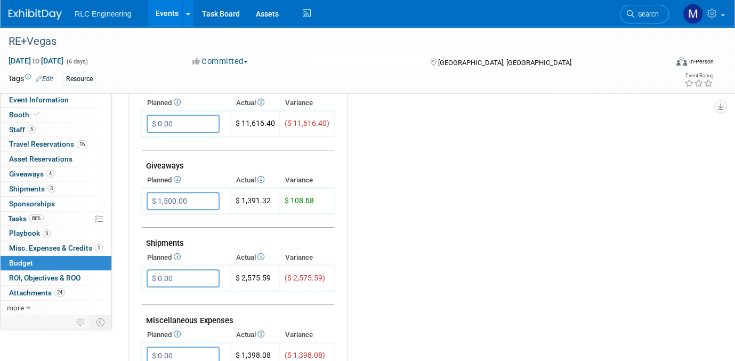
scroll to position [480, 0]
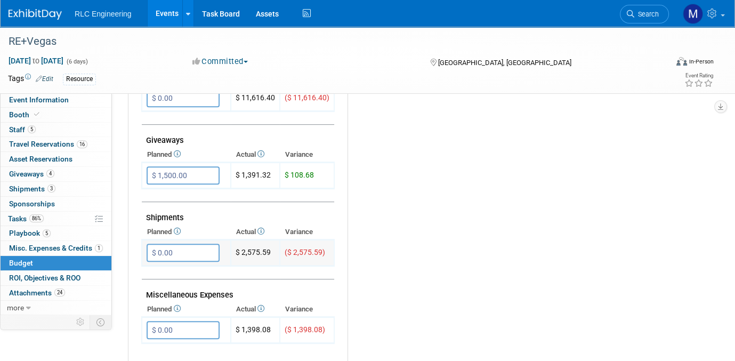
click at [182, 245] on input "$ 0.00" at bounding box center [183, 253] width 73 height 18
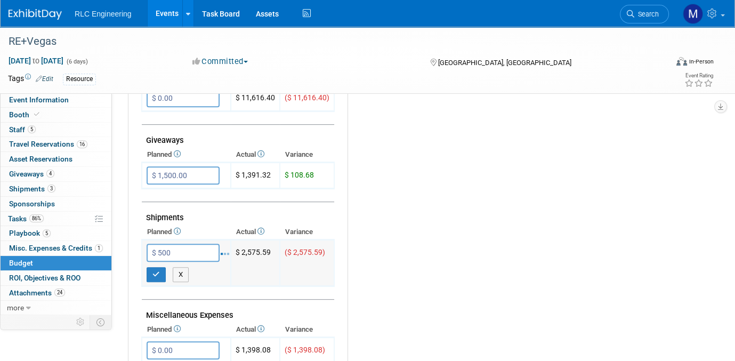
type input "$ 500.00"
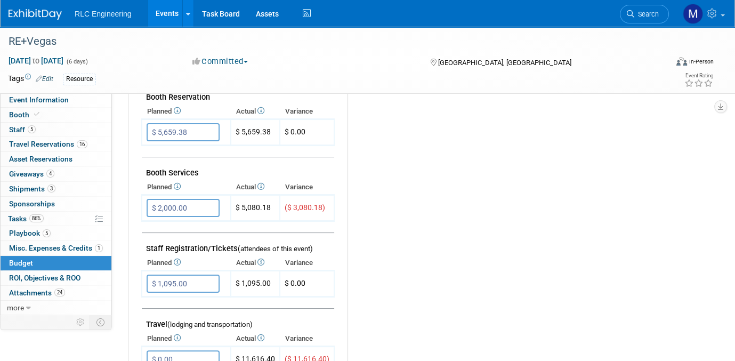
scroll to position [213, 0]
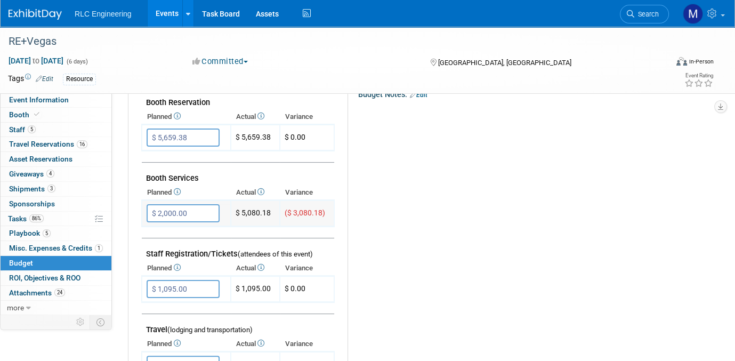
click at [193, 210] on input "$ 2,000.00" at bounding box center [183, 213] width 73 height 18
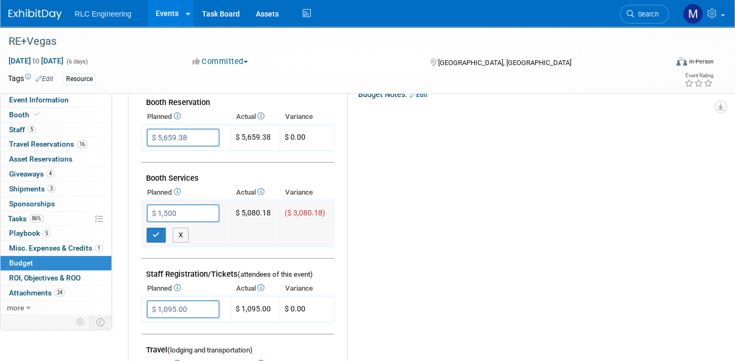
type input "$ 1,500.00"
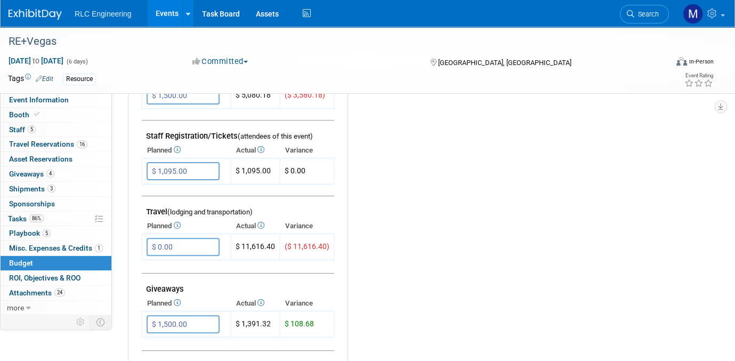
scroll to position [320, 0]
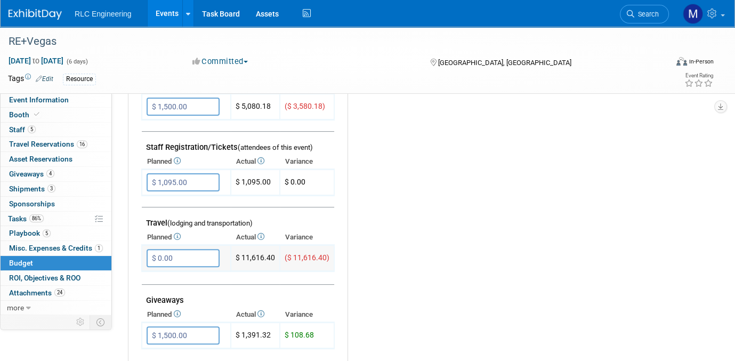
click at [159, 253] on input "$ 0.00" at bounding box center [183, 258] width 73 height 18
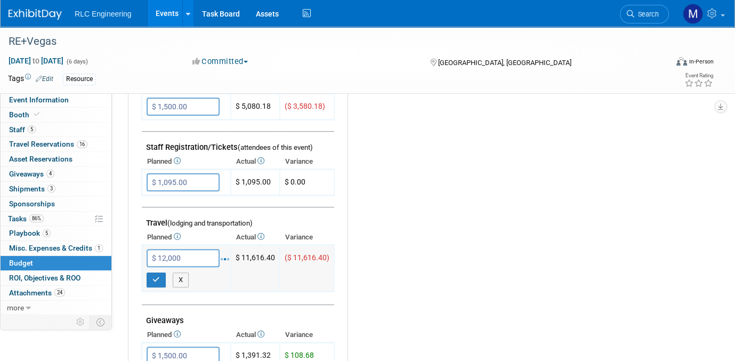
type input "$ 12,000.00"
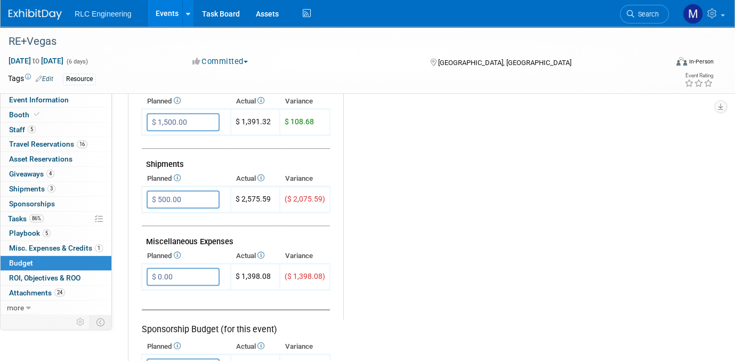
scroll to position [480, 0]
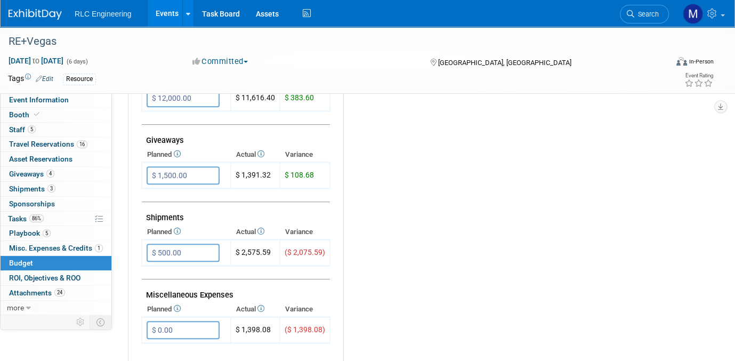
click at [681, 142] on div "Budget Notes: Edit X" at bounding box center [519, 96] width 353 height 553
click at [181, 321] on input "$ 0.00" at bounding box center [183, 330] width 73 height 18
type input "$ 1,200.00"
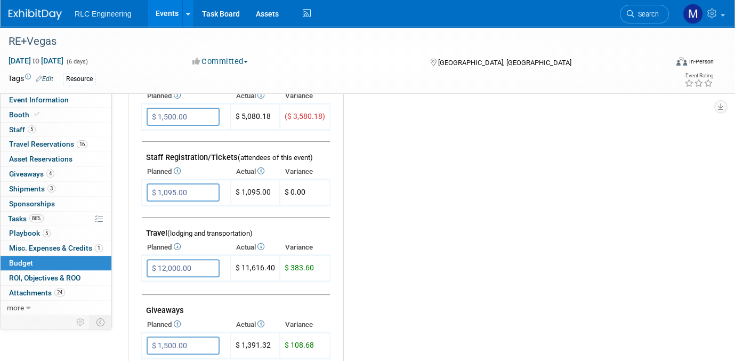
scroll to position [320, 0]
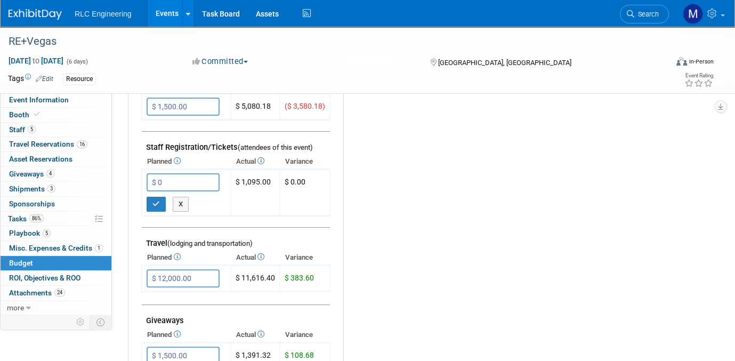
type input "$ 0.00"
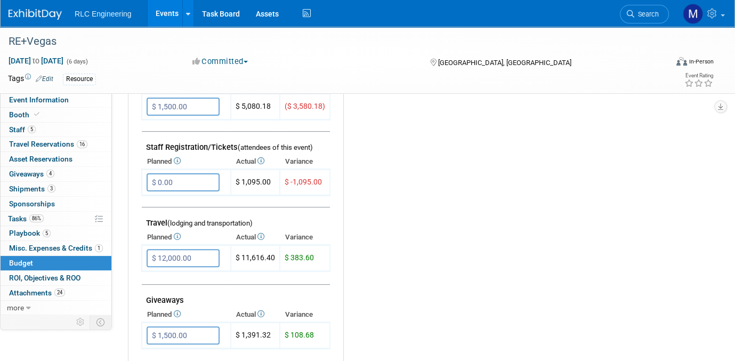
click at [374, 212] on div "Budget Notes: Edit X" at bounding box center [519, 256] width 353 height 553
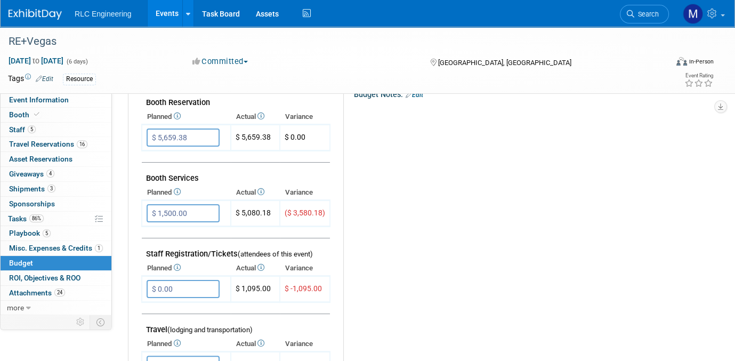
scroll to position [160, 0]
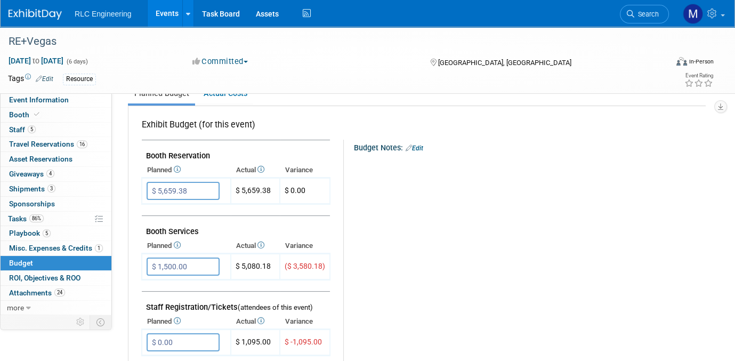
click at [416, 146] on link "Edit" at bounding box center [415, 147] width 18 height 7
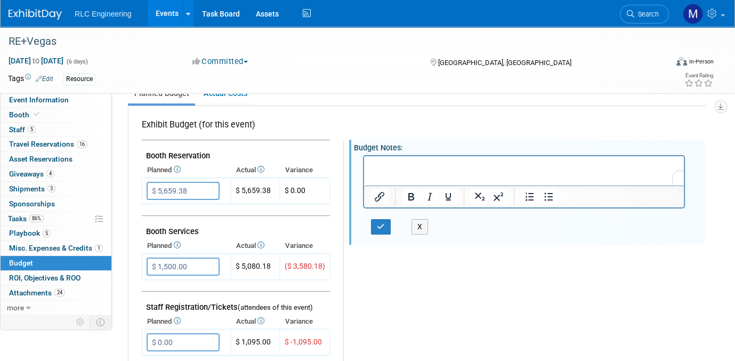
scroll to position [0, 0]
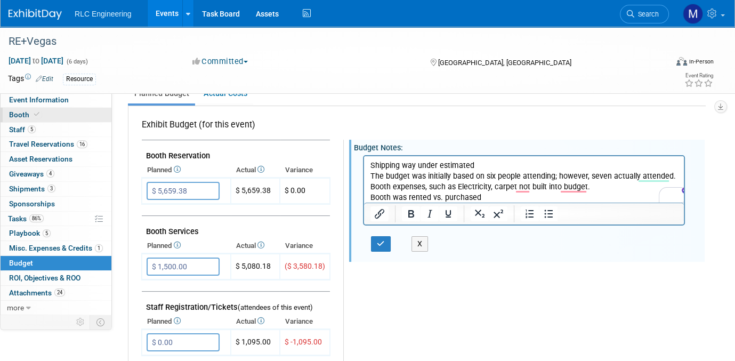
click at [55, 115] on link "Booth" at bounding box center [56, 115] width 111 height 14
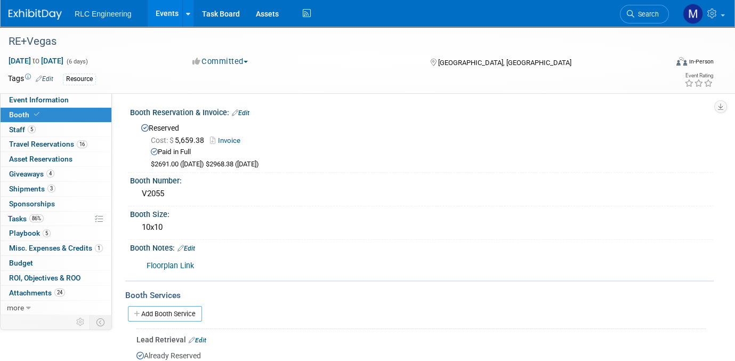
click at [244, 110] on link "Edit" at bounding box center [241, 112] width 18 height 7
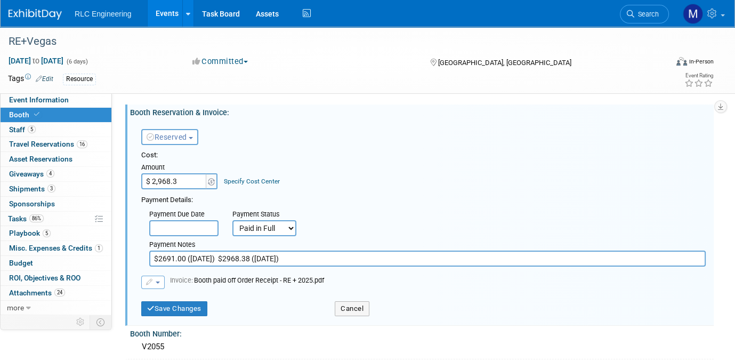
type input "$ 2,968.38"
click at [170, 309] on button "Save Changes" at bounding box center [174, 308] width 66 height 15
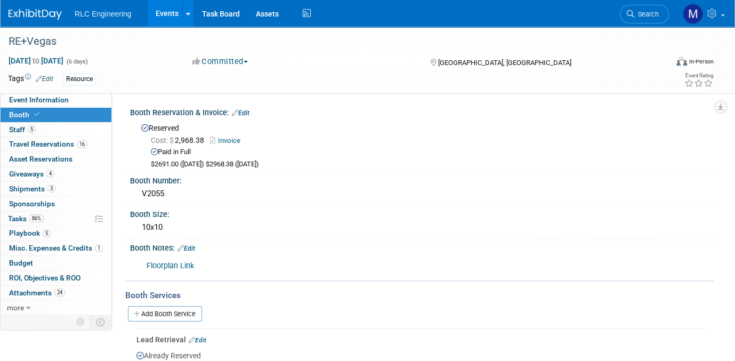
click at [247, 114] on link "Edit" at bounding box center [241, 112] width 18 height 7
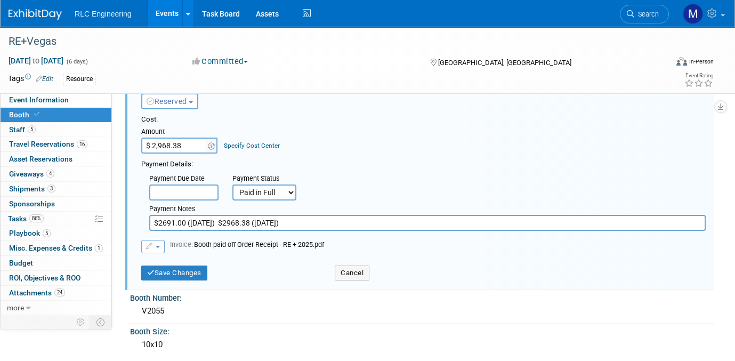
scroll to position [53, 0]
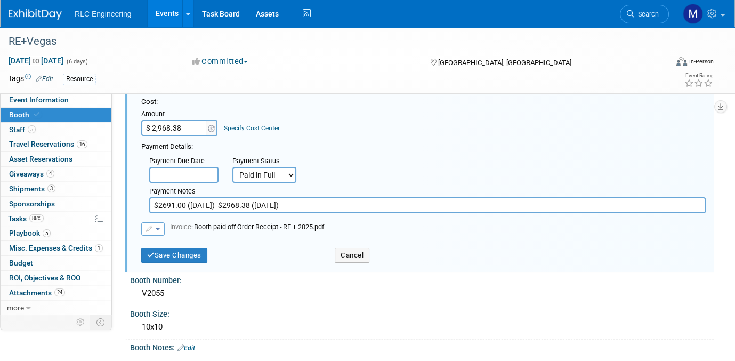
click at [314, 204] on input "$2691.00 ([DATE]) $2968.38 ([DATE])" at bounding box center [427, 205] width 557 height 16
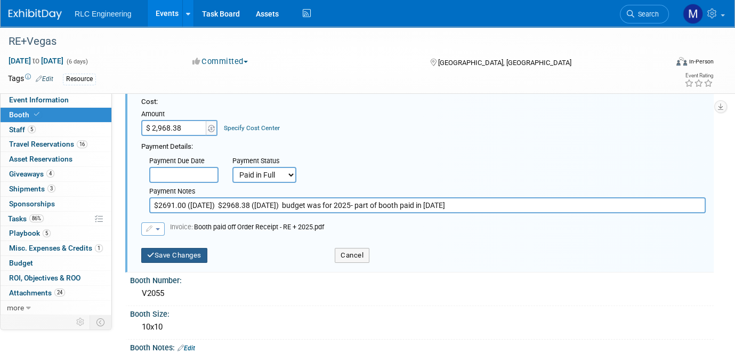
type input "$2691.00 (12/5/24) $2968.38 (2/26/25) budget was for 2025- part of booth paid i…"
click at [171, 255] on button "Save Changes" at bounding box center [174, 255] width 66 height 15
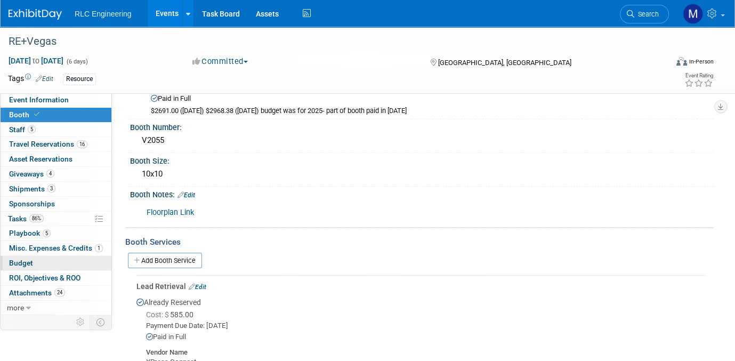
click at [55, 262] on link "Budget" at bounding box center [56, 263] width 111 height 14
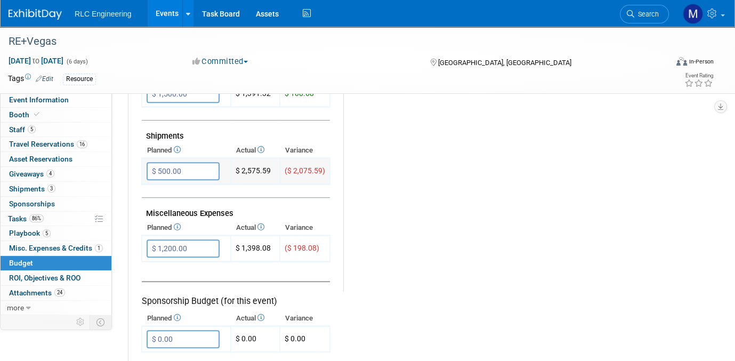
scroll to position [586, 0]
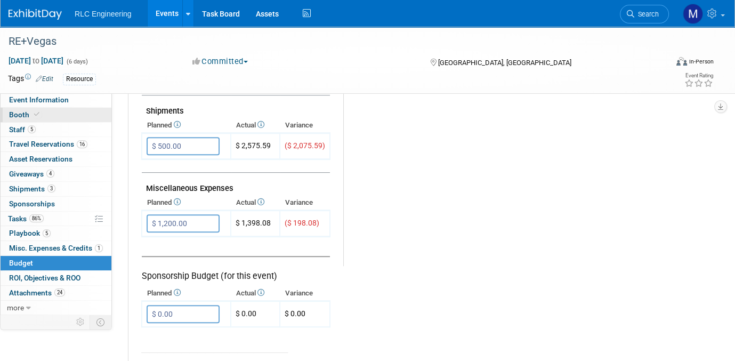
click at [59, 116] on link "Booth" at bounding box center [56, 115] width 111 height 14
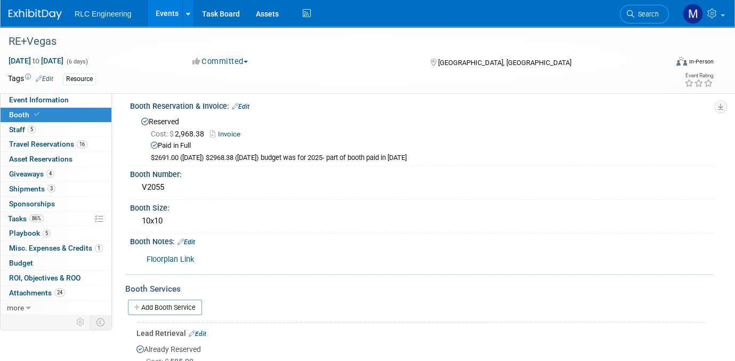
scroll to position [0, 0]
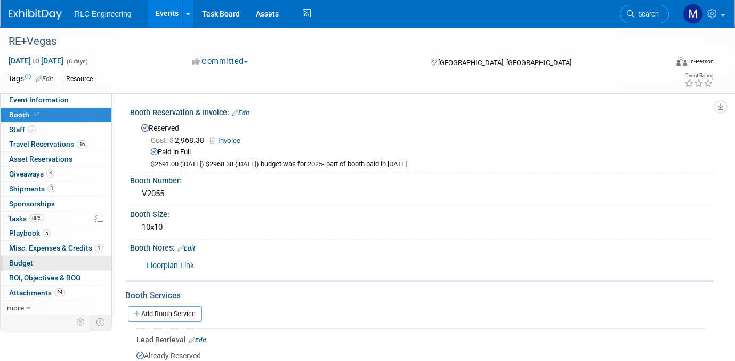
click at [47, 262] on link "Budget" at bounding box center [56, 263] width 111 height 14
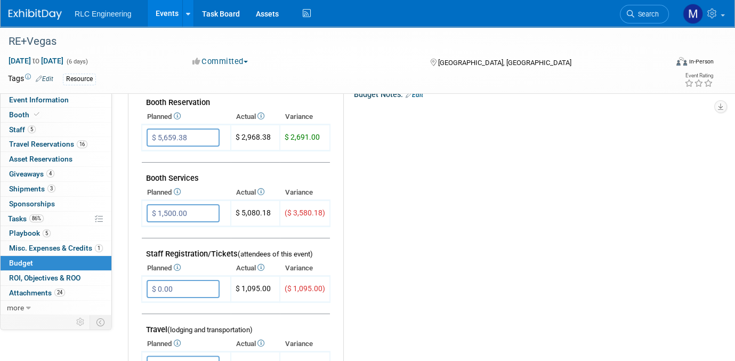
scroll to position [160, 0]
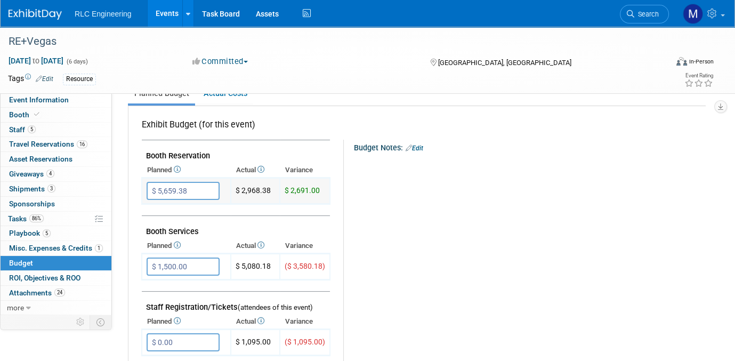
click at [193, 189] on input "$ 5,659.38" at bounding box center [183, 191] width 73 height 18
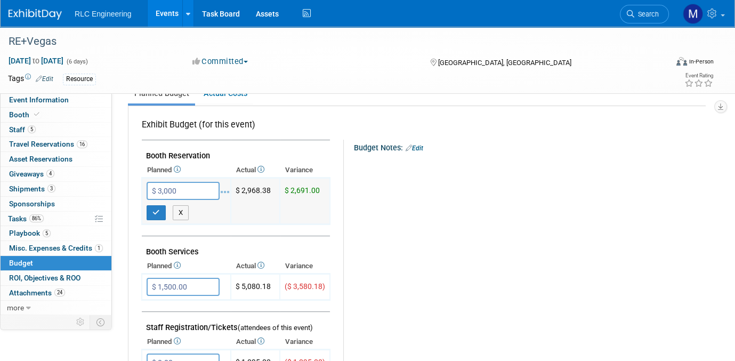
type input "$ 3,000.00"
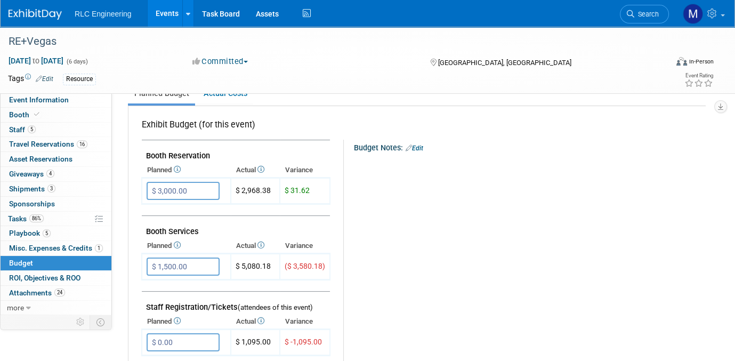
click at [46, 117] on link "Booth" at bounding box center [56, 115] width 111 height 14
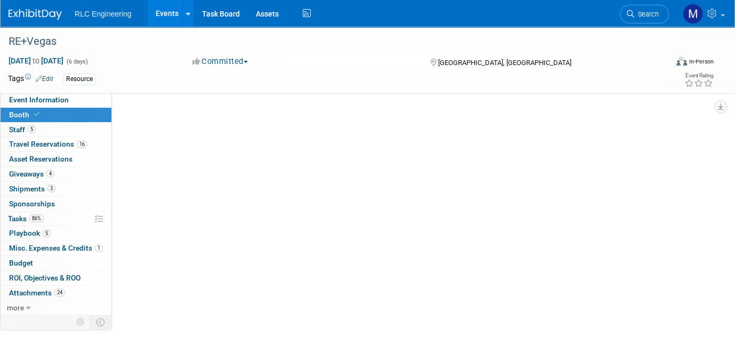
scroll to position [0, 0]
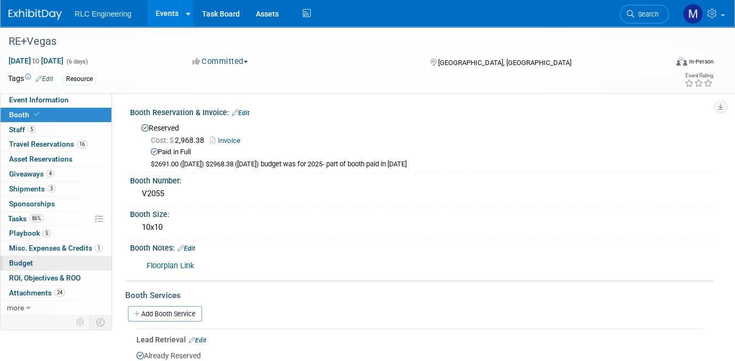
click at [46, 264] on link "Budget" at bounding box center [56, 263] width 111 height 14
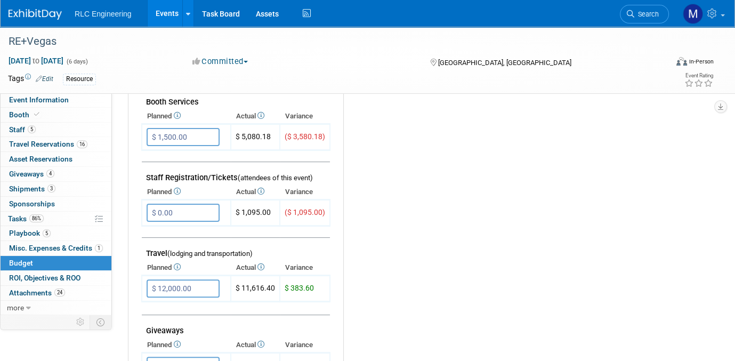
scroll to position [267, 0]
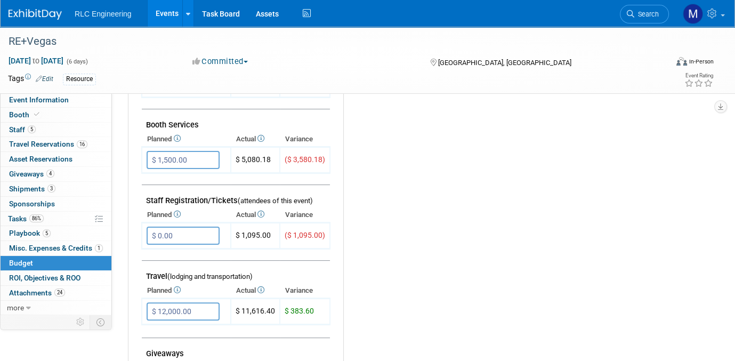
click at [427, 168] on div "Budget Notes: Edit X" at bounding box center [519, 309] width 353 height 553
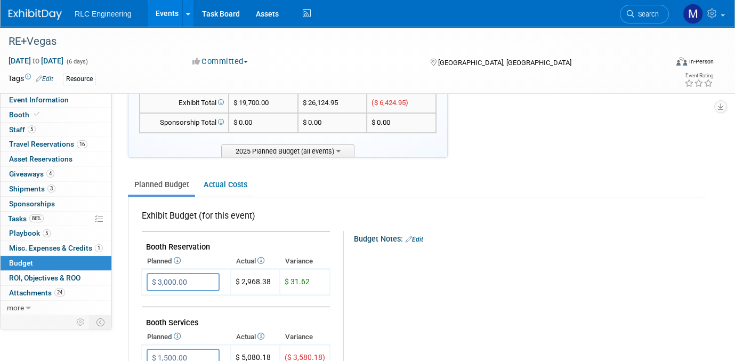
scroll to position [160, 0]
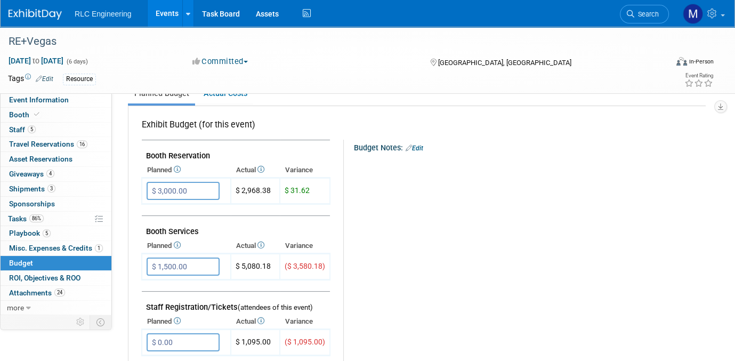
click at [414, 145] on link "Edit" at bounding box center [415, 147] width 18 height 7
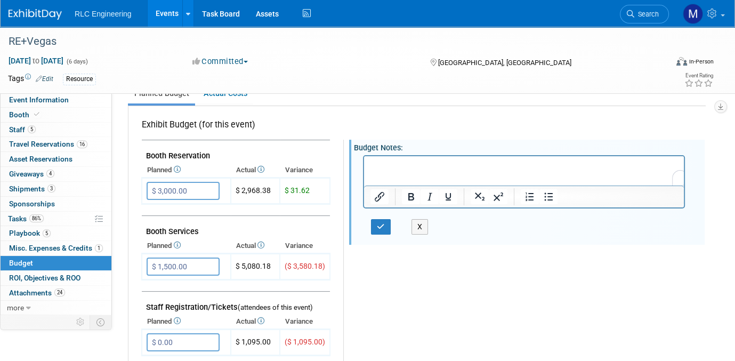
scroll to position [0, 0]
click at [381, 165] on p "To enrich screen reader interactions, please activate Accessibility in Grammarl…" at bounding box center [525, 165] width 308 height 11
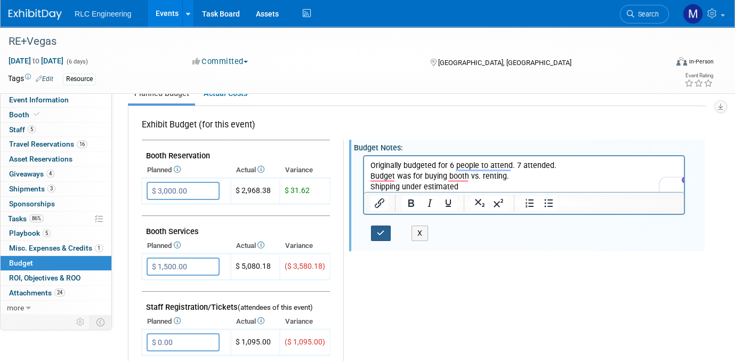
click at [377, 229] on icon "button" at bounding box center [381, 232] width 8 height 7
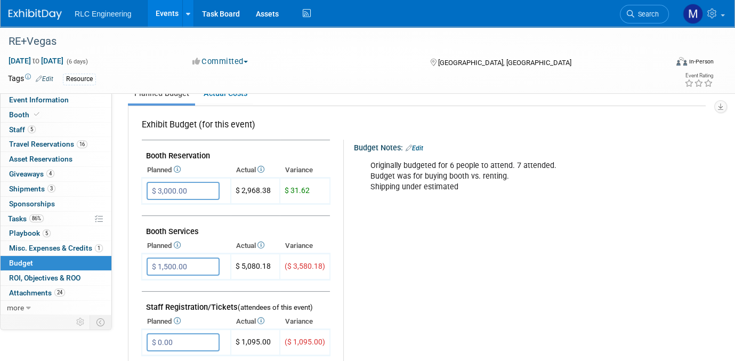
click at [462, 184] on div "Originally budgeted for 6 people to attend. 7 attended. Budget was for buying b…" at bounding box center [524, 176] width 322 height 43
click at [415, 144] on link "Edit" at bounding box center [415, 147] width 18 height 7
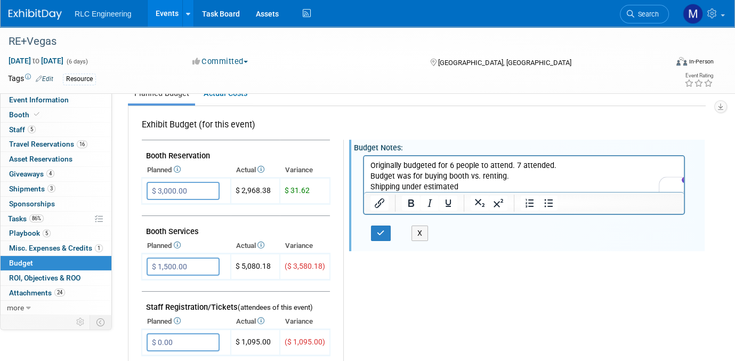
click at [371, 163] on p "Originally budgeted for 6 people to attend. 7 attended. Budget was for buying b…" at bounding box center [525, 176] width 308 height 32
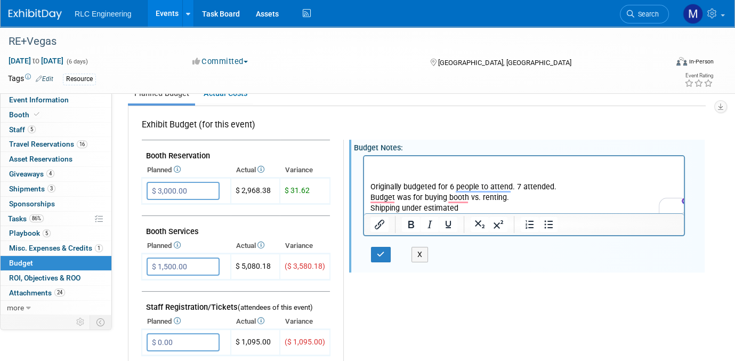
click at [375, 164] on p "To enrich screen reader interactions, please activate Accessibility in Grammarl…" at bounding box center [525, 165] width 308 height 11
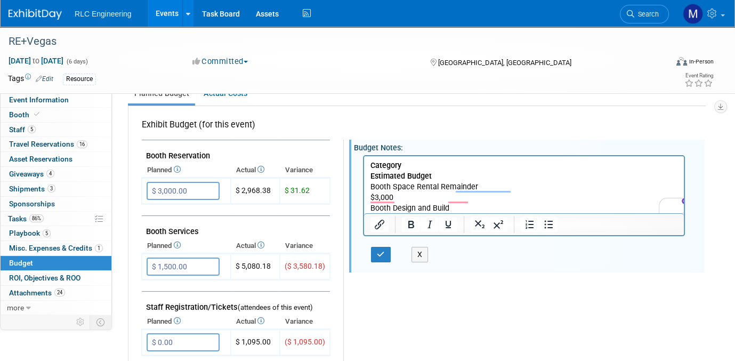
scroll to position [171, 0]
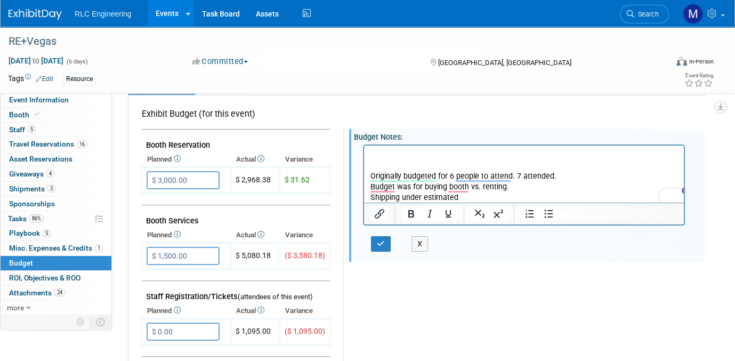
paste body "To enrich screen reader interactions, please activate Accessibility in Grammarl…"
click at [385, 154] on p "To enrich screen reader interactions, please activate Accessibility in Grammarl…" at bounding box center [525, 154] width 308 height 11
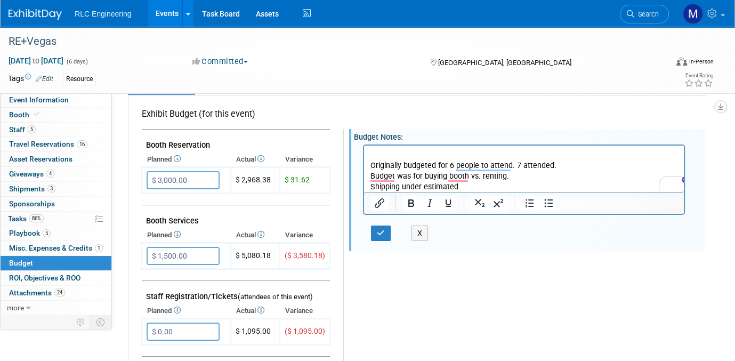
click at [375, 154] on p "To enrich screen reader interactions, please activate Accessibility in Grammarl…" at bounding box center [525, 154] width 308 height 11
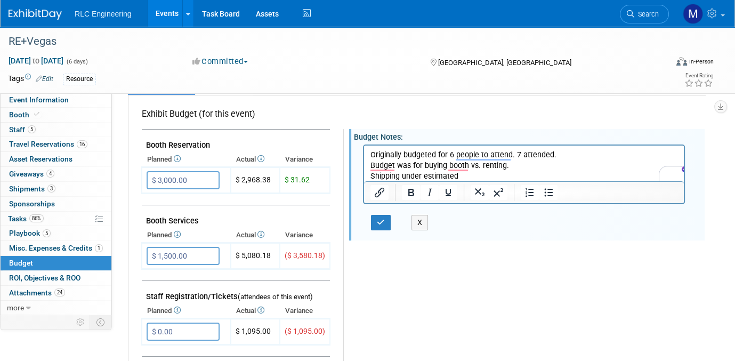
click at [374, 156] on p "Originally budgeted for 6 people to attend. 7 attended. Budget was for buying b…" at bounding box center [525, 165] width 308 height 32
click at [374, 151] on p "Originally budgeted for 6 people to attend. 7 attended. Budget was for buying b…" at bounding box center [525, 165] width 308 height 32
click at [371, 153] on p "Originally budgeted for 6 people to attend. 7 attended. Budget was for buying b…" at bounding box center [525, 165] width 308 height 32
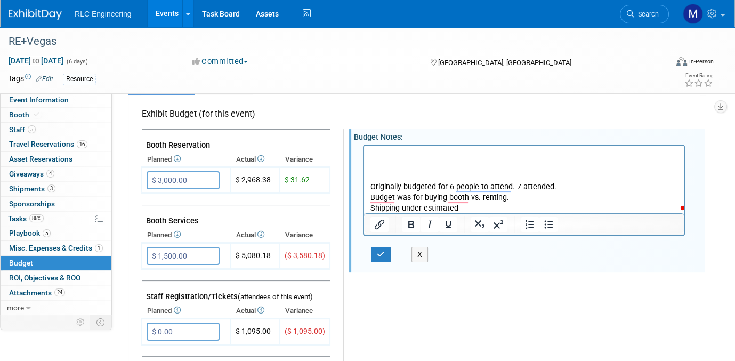
click at [371, 153] on p "To enrich screen reader interactions, please activate Accessibility in Grammarl…" at bounding box center [525, 154] width 308 height 11
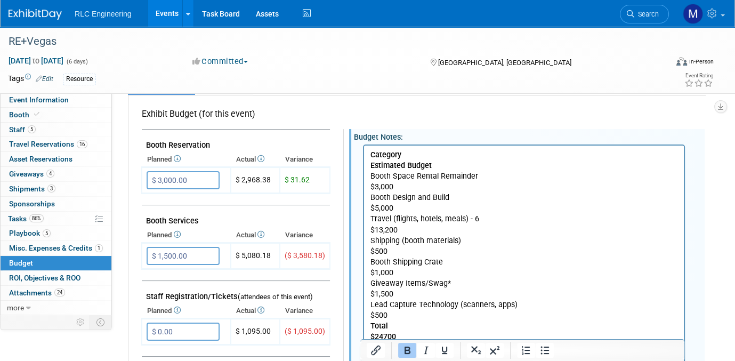
click at [371, 166] on b "Estimated Budget" at bounding box center [401, 164] width 61 height 9
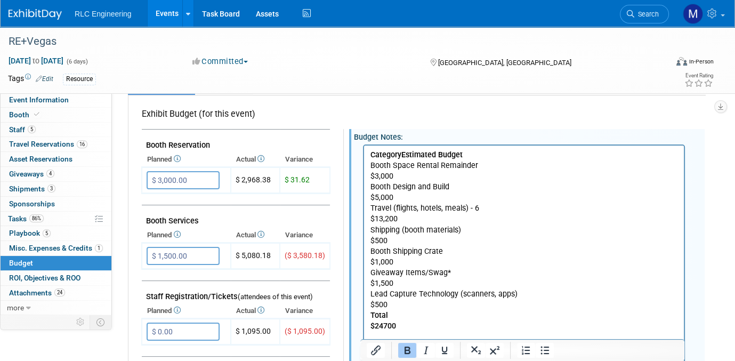
click at [409, 154] on b "Estimated Budget" at bounding box center [431, 154] width 61 height 9
click at [401, 153] on b "Category" at bounding box center [386, 154] width 31 height 9
click at [372, 173] on p "$3,000" at bounding box center [525, 176] width 308 height 11
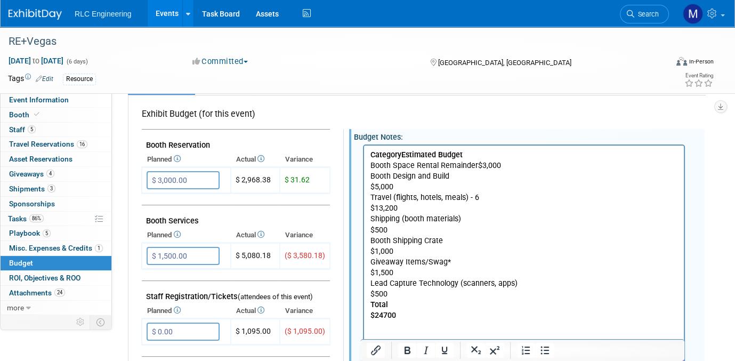
click at [372, 186] on p "$5,000" at bounding box center [525, 186] width 308 height 11
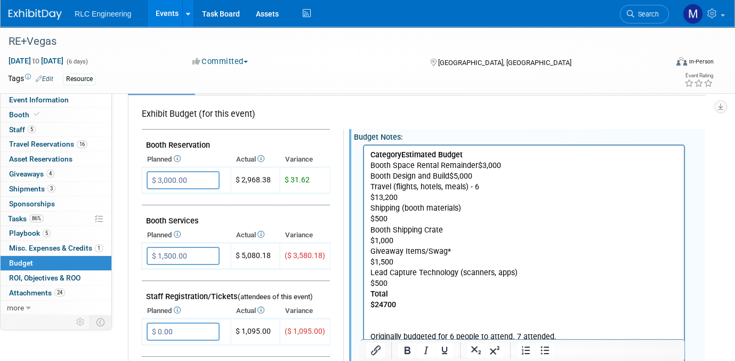
click at [372, 197] on p "$13,200" at bounding box center [525, 197] width 308 height 11
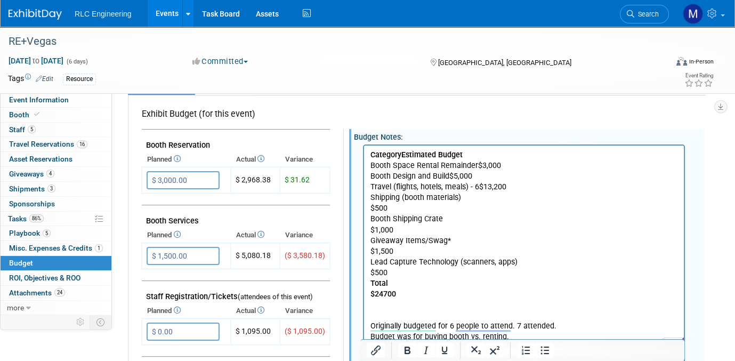
click at [371, 207] on p "$500" at bounding box center [525, 208] width 308 height 11
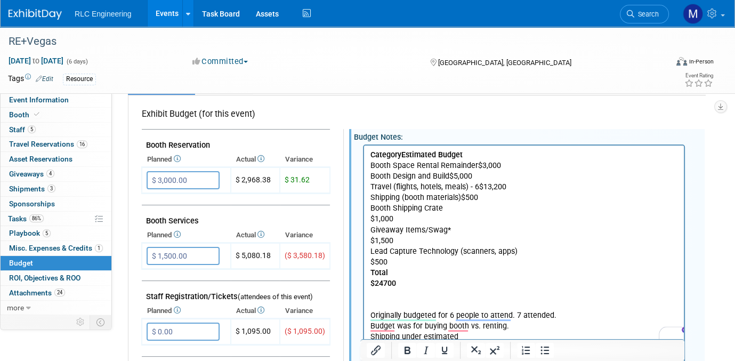
click at [372, 219] on p "$1,000" at bounding box center [525, 218] width 308 height 11
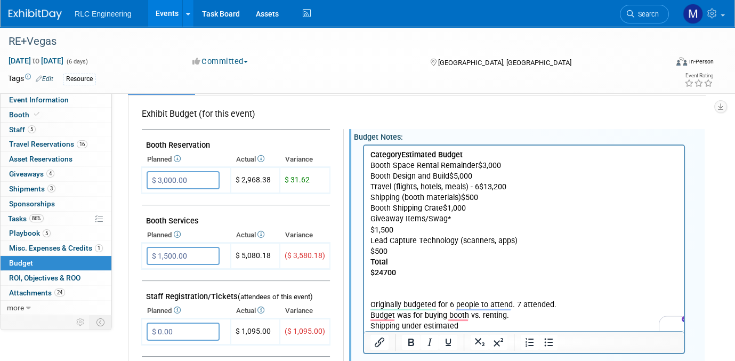
click at [371, 228] on p "$1,500" at bounding box center [525, 229] width 308 height 11
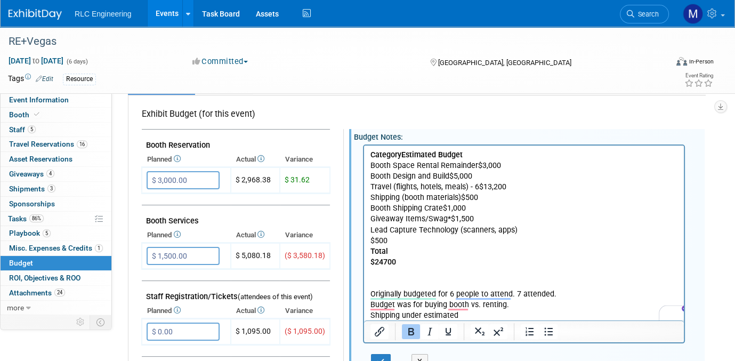
click at [401, 155] on b "Category" at bounding box center [386, 154] width 31 height 9
click at [463, 155] on b "Estimated Budget" at bounding box center [431, 154] width 61 height 9
click button "Rewrite with Grammarly" at bounding box center [667, 313] width 14 height 14
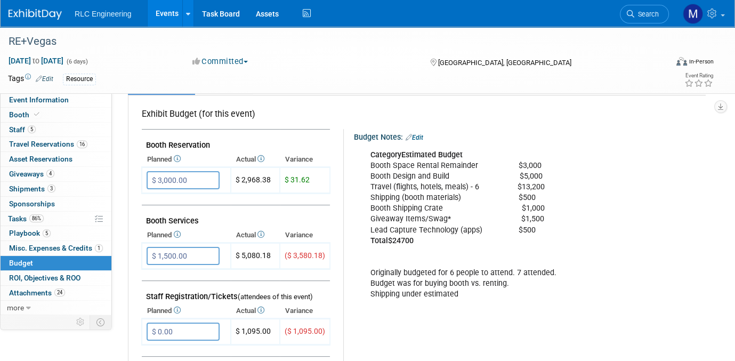
drag, startPoint x: 0, startPoint y: 0, endPoint x: 407, endPoint y: 133, distance: 428.5
click at [407, 134] on icon at bounding box center [409, 137] width 6 height 7
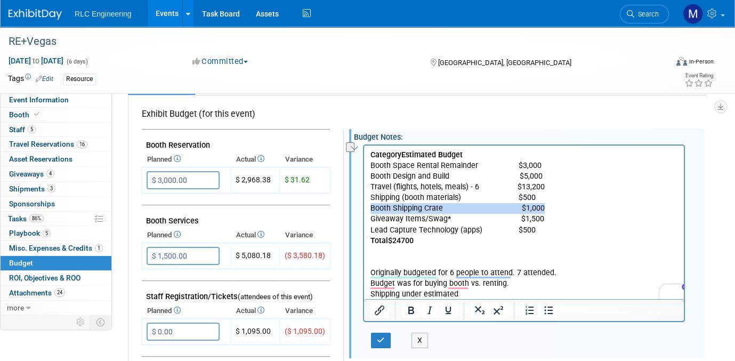
drag, startPoint x: 372, startPoint y: 208, endPoint x: 540, endPoint y: 203, distance: 168.0
click at [540, 203] on p "Category Estimated Budget Booth Space Rental Remainder $3,000 Booth Design and …" at bounding box center [525, 224] width 308 height 150
click at [446, 307] on icon "Underline" at bounding box center [448, 310] width 5 height 7
drag, startPoint x: 371, startPoint y: 176, endPoint x: 435, endPoint y: 335, distance: 171.3
click at [371, 176] on p "Category Estimated Budget Booth Space Rental Remainder $3,000 Booth Design and …" at bounding box center [525, 224] width 308 height 150
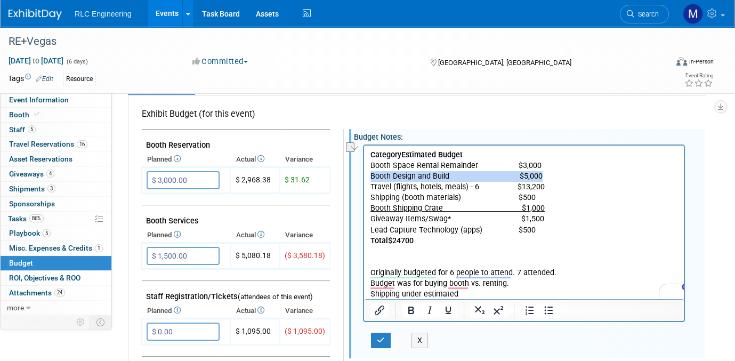
drag, startPoint x: 372, startPoint y: 175, endPoint x: 536, endPoint y: 175, distance: 164.2
click at [536, 175] on p "Category Estimated Budget Booth Space Rental Remainder $3,000 Booth Design and …" at bounding box center [525, 224] width 308 height 150
click at [411, 308] on icon "Bold" at bounding box center [411, 310] width 13 height 13
click at [427, 308] on icon "Italic" at bounding box center [429, 310] width 13 height 13
click at [442, 308] on icon "Underline" at bounding box center [448, 310] width 13 height 13
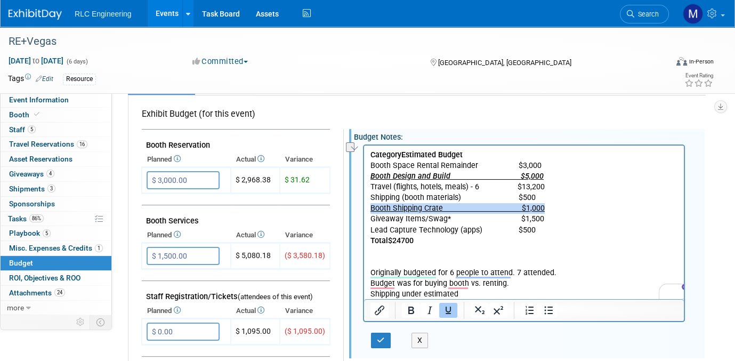
drag, startPoint x: 371, startPoint y: 208, endPoint x: 537, endPoint y: 207, distance: 165.8
click at [537, 207] on p "Category Estimated Budget Booth Space Rental Remainder $3,000 Booth Design and …" at bounding box center [525, 224] width 308 height 150
click at [408, 307] on icon "Bold" at bounding box center [411, 310] width 6 height 7
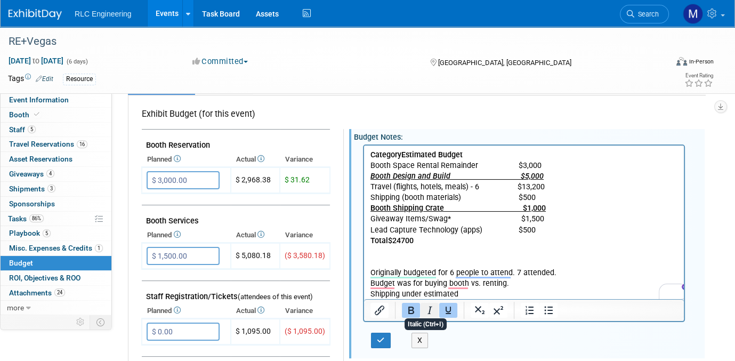
click at [426, 304] on icon "Italic" at bounding box center [429, 310] width 13 height 13
click at [582, 202] on p "Category Estimated Budget Booth Space Rental Remainder $3,000 Booth Design and …" at bounding box center [525, 224] width 308 height 150
click at [391, 254] on p "Category Estimated Budget Booth Space Rental Remainder $3,000 Booth Design and …" at bounding box center [525, 224] width 308 height 150
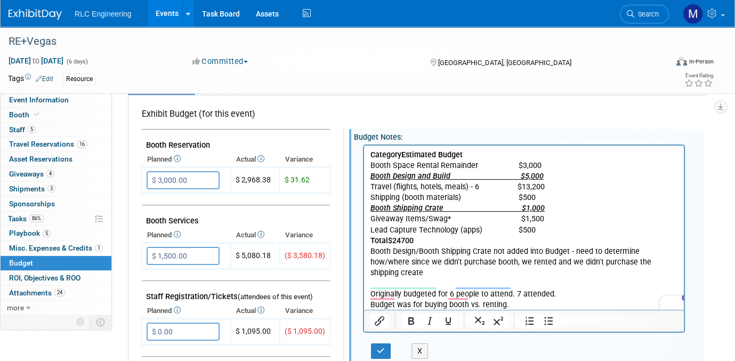
click at [371, 249] on p "Category Estimated Budget Booth Space Rental Remainder $3,000 Booth Design and …" at bounding box center [525, 234] width 308 height 171
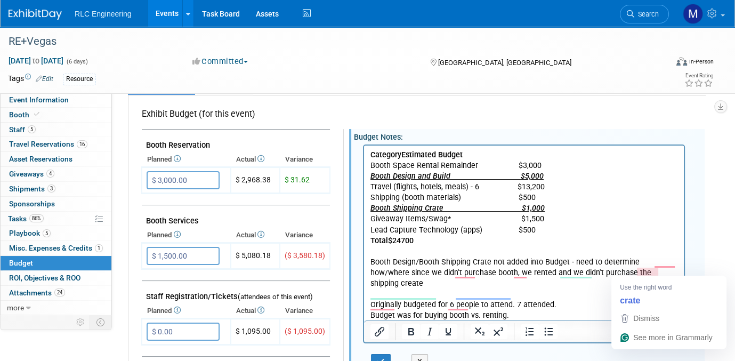
click at [659, 273] on p "Booth Design/Booth Shipping Crate not added into Budget - need to determine how…" at bounding box center [525, 293] width 308 height 75
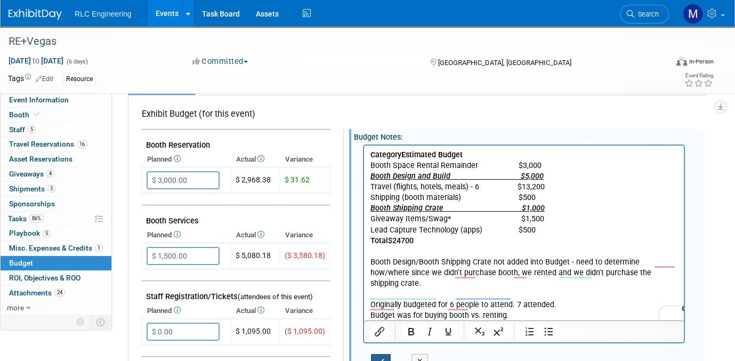
click at [378, 358] on icon "button" at bounding box center [381, 361] width 8 height 7
